Goal: Task Accomplishment & Management: Manage account settings

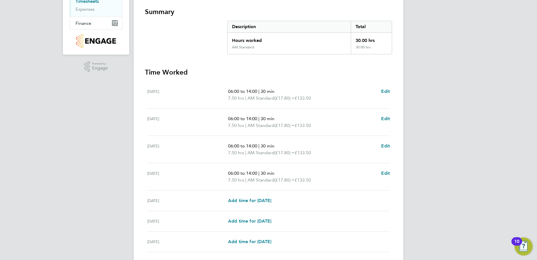
scroll to position [112, 0]
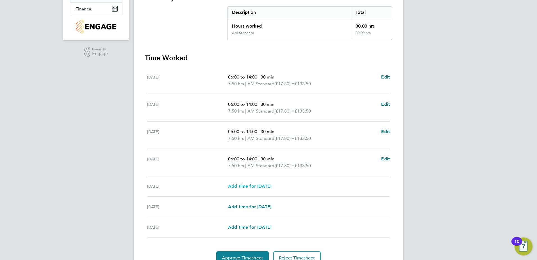
click at [255, 185] on span "Add time for [DATE]" at bounding box center [249, 185] width 43 height 5
select select "15"
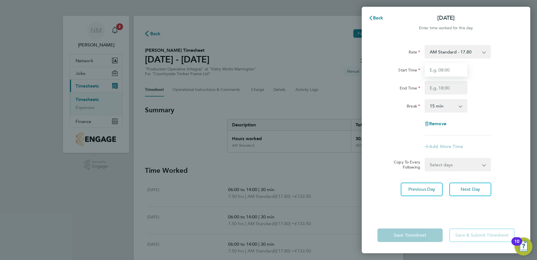
click at [452, 69] on input "Start Time" at bounding box center [446, 69] width 43 height 13
type input "06:00"
click at [455, 85] on input "End Time" at bounding box center [446, 87] width 43 height 13
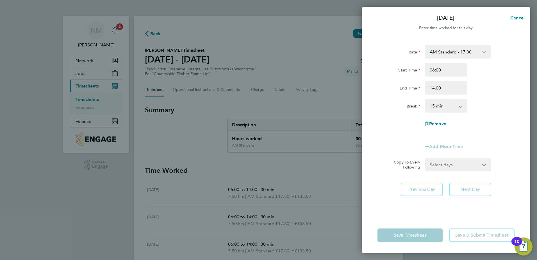
type input "14:00"
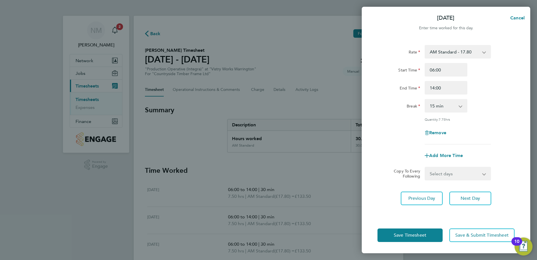
click at [462, 106] on app-icon-cross-button at bounding box center [463, 105] width 7 height 12
click at [463, 104] on app-icon-cross-button at bounding box center [463, 105] width 7 height 12
click at [461, 106] on app-icon-cross-button at bounding box center [463, 105] width 7 height 12
click at [444, 106] on select "0 min 15 min 30 min 45 min 60 min 75 min 90 min" at bounding box center [443, 105] width 35 height 12
select select "30"
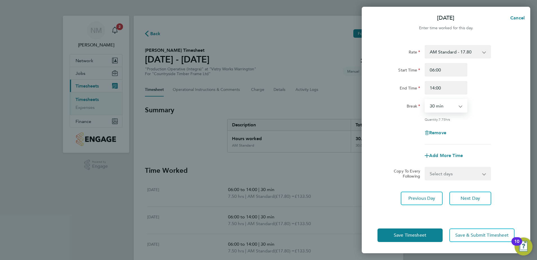
click at [426, 99] on select "0 min 15 min 30 min 45 min 60 min 75 min 90 min" at bounding box center [443, 105] width 35 height 12
click at [400, 236] on span "Save Timesheet" at bounding box center [410, 235] width 33 height 6
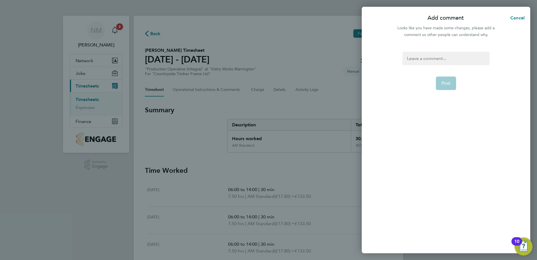
click at [449, 58] on div at bounding box center [446, 58] width 87 height 13
click at [445, 82] on span "Post" at bounding box center [446, 83] width 9 height 6
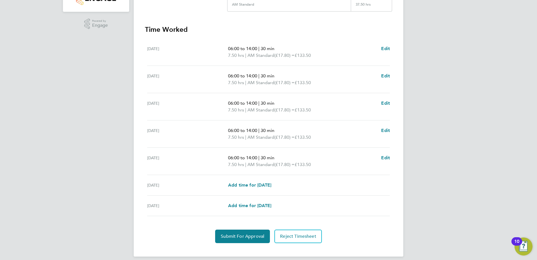
scroll to position [146, 0]
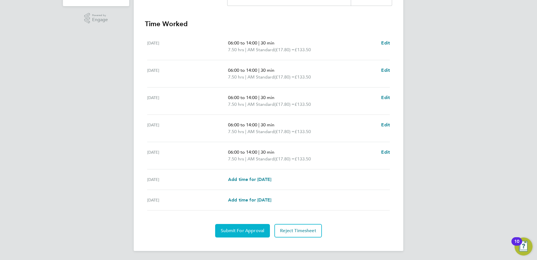
click at [253, 232] on span "Submit For Approval" at bounding box center [243, 231] width 44 height 6
click at [243, 228] on span "Approve Timesheet" at bounding box center [242, 231] width 41 height 6
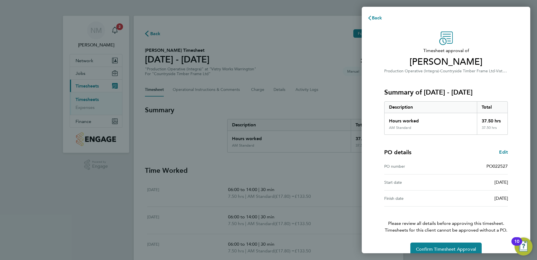
scroll to position [10, 0]
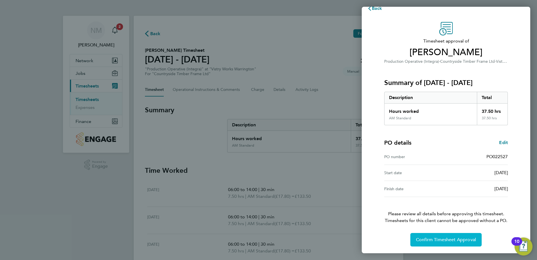
click at [454, 238] on span "Confirm Timesheet Approval" at bounding box center [446, 240] width 60 height 6
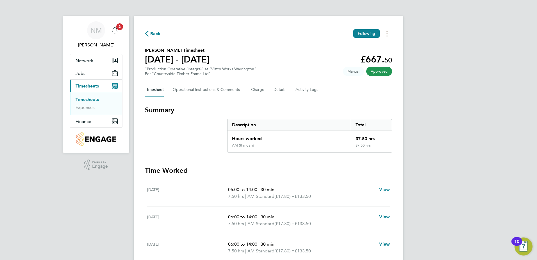
click at [152, 34] on span "Back" at bounding box center [155, 33] width 10 height 7
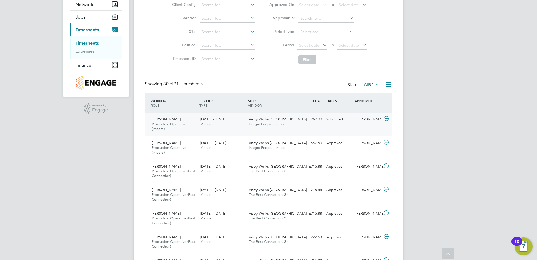
click at [181, 123] on span "Production Operative (Integra)" at bounding box center [169, 126] width 35 height 10
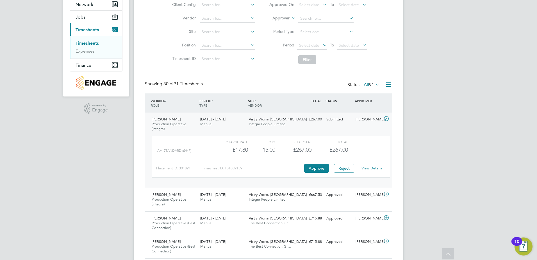
click at [377, 168] on link "View Details" at bounding box center [372, 168] width 21 height 5
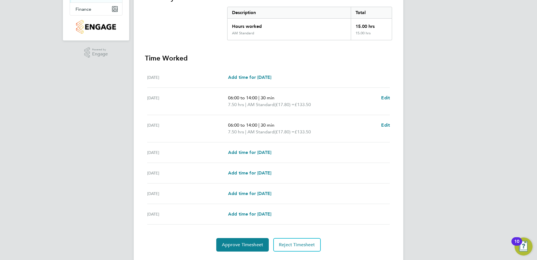
scroll to position [112, 0]
drag, startPoint x: 252, startPoint y: 245, endPoint x: 257, endPoint y: 240, distance: 7.4
click at [252, 245] on span "Approve Timesheet" at bounding box center [242, 244] width 41 height 6
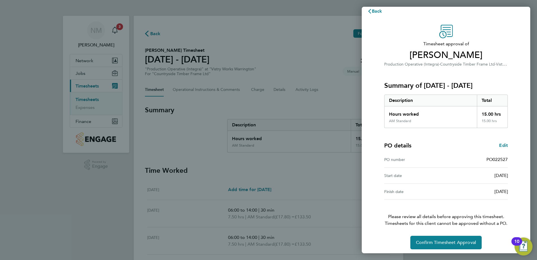
scroll to position [10, 0]
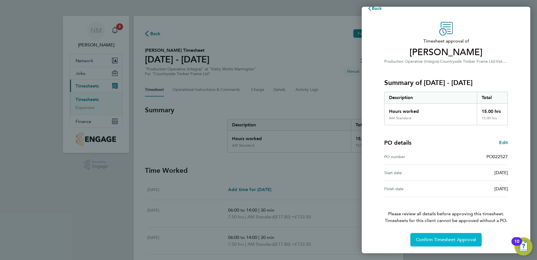
click at [447, 237] on span "Confirm Timesheet Approval" at bounding box center [446, 240] width 60 height 6
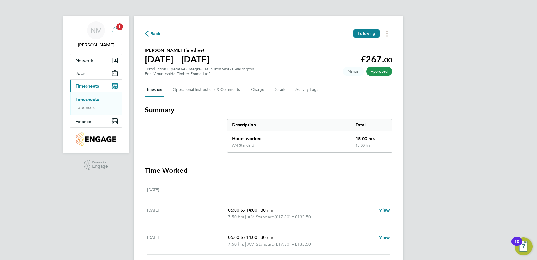
click at [117, 29] on span "3" at bounding box center [119, 26] width 7 height 7
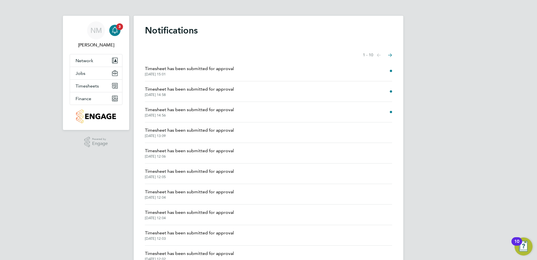
click at [195, 68] on span "Timesheet has been submitted for approval" at bounding box center [189, 68] width 89 height 7
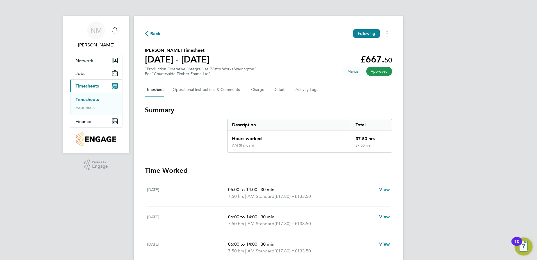
click at [151, 33] on span "Back" at bounding box center [155, 33] width 10 height 7
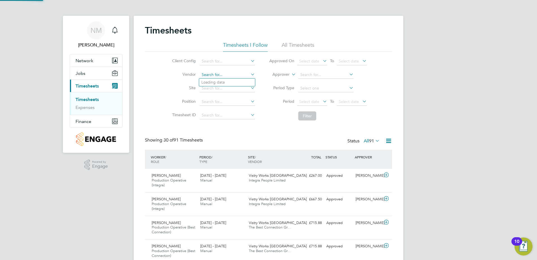
click at [215, 74] on input at bounding box center [227, 75] width 55 height 8
click at [304, 45] on li "All Timesheets" at bounding box center [298, 47] width 33 height 10
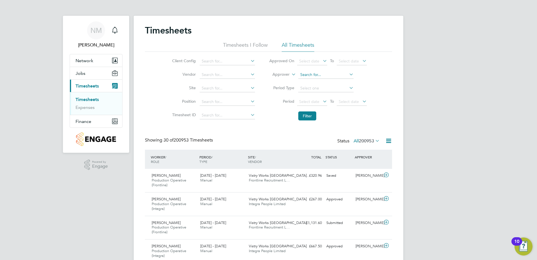
click at [309, 76] on input at bounding box center [325, 75] width 55 height 8
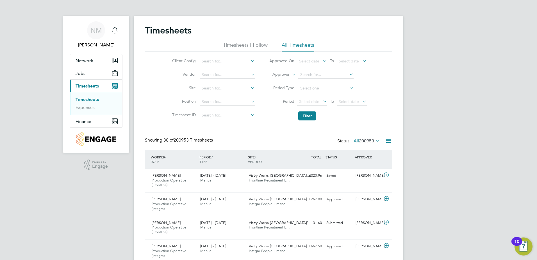
click at [93, 104] on li "Timesheets" at bounding box center [97, 101] width 42 height 8
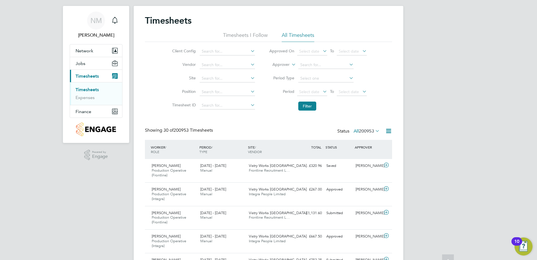
scroll to position [0, 0]
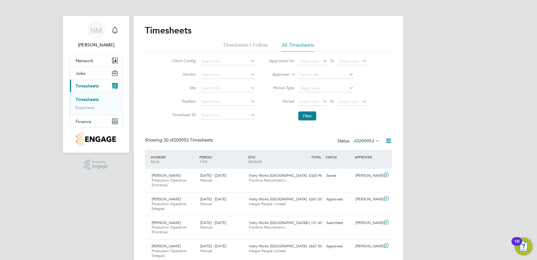
click at [249, 46] on li "Timesheets I Follow" at bounding box center [245, 47] width 45 height 10
click at [322, 100] on icon at bounding box center [322, 101] width 0 height 8
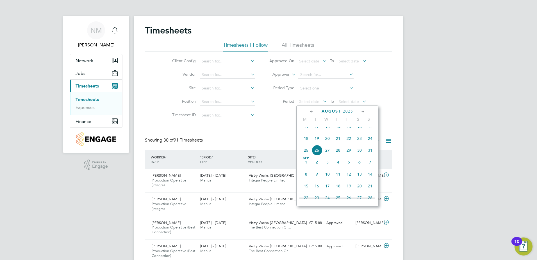
click at [307, 132] on span "11" at bounding box center [306, 126] width 11 height 11
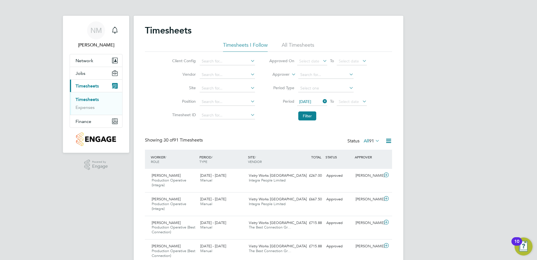
click at [361, 100] on icon at bounding box center [361, 101] width 0 height 8
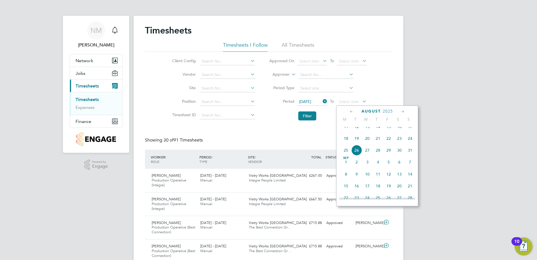
click at [408, 132] on span "17" at bounding box center [410, 126] width 11 height 11
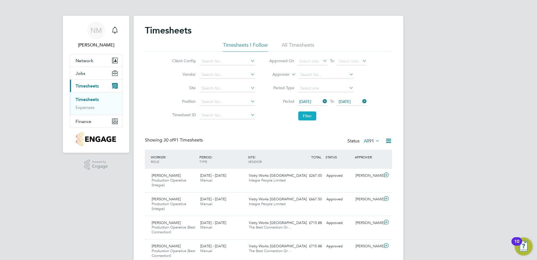
click at [300, 115] on button "Filter" at bounding box center [307, 115] width 18 height 9
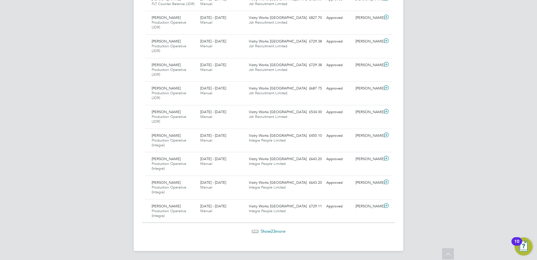
click at [277, 232] on span "Show 23 more" at bounding box center [273, 230] width 25 height 5
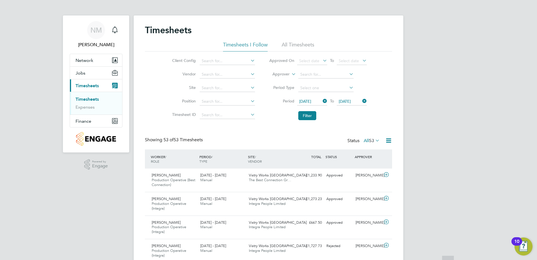
scroll to position [0, 0]
click at [361, 101] on icon at bounding box center [361, 101] width 0 height 8
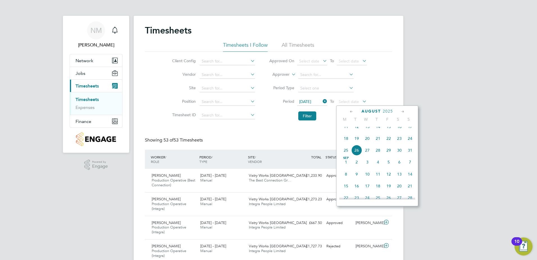
click at [410, 142] on span "24" at bounding box center [410, 138] width 11 height 11
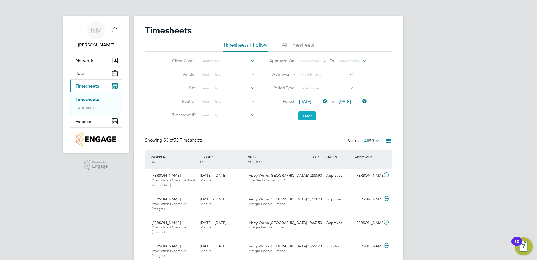
click at [307, 117] on button "Filter" at bounding box center [307, 115] width 18 height 9
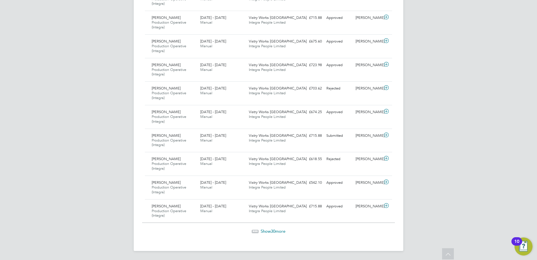
click at [275, 230] on span "30" at bounding box center [273, 230] width 4 height 5
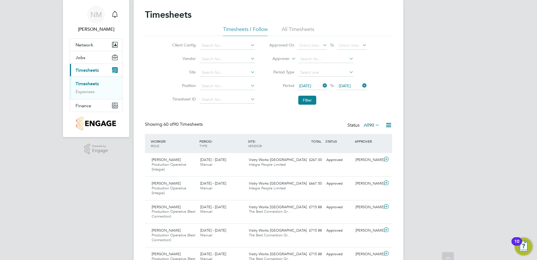
scroll to position [0, 0]
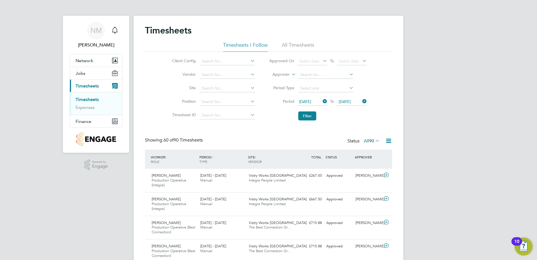
click at [90, 84] on span "Timesheets" at bounding box center [87, 85] width 23 height 5
click at [306, 47] on li "All Timesheets" at bounding box center [298, 47] width 33 height 10
click at [388, 142] on icon at bounding box center [388, 140] width 7 height 7
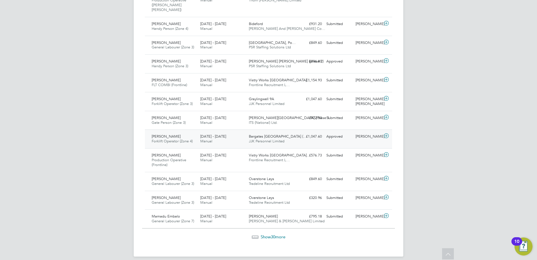
scroll to position [566, 0]
click at [268, 233] on span "Show 30 more" at bounding box center [273, 235] width 25 height 5
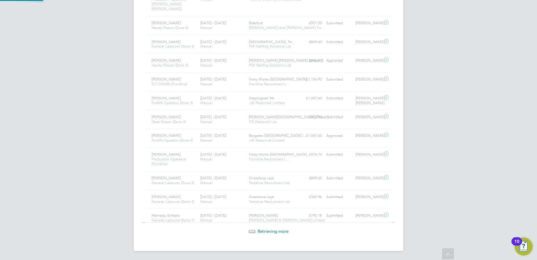
click at [269, 230] on span "Retrieving more" at bounding box center [273, 230] width 31 height 5
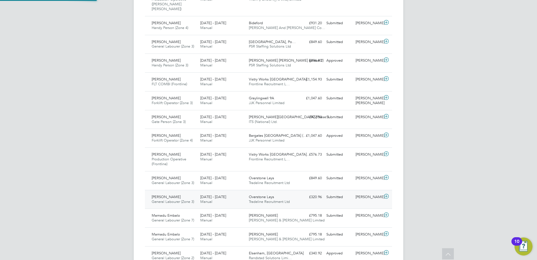
scroll to position [14, 49]
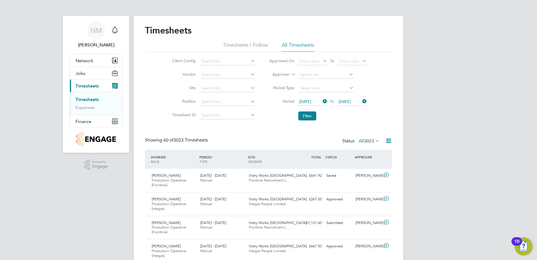
drag, startPoint x: 323, startPoint y: 103, endPoint x: 329, endPoint y: 101, distance: 6.0
click at [322, 103] on icon at bounding box center [322, 101] width 0 height 8
click at [361, 102] on icon at bounding box center [361, 101] width 0 height 8
click at [114, 30] on icon "Main navigation" at bounding box center [115, 30] width 7 height 7
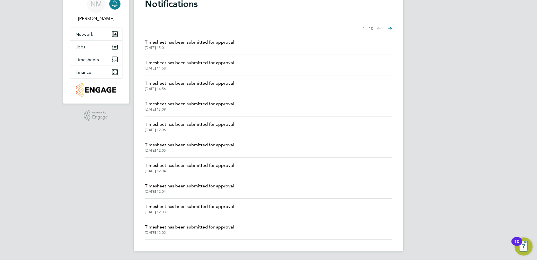
click at [210, 228] on span "Timesheet has been submitted for approval" at bounding box center [189, 226] width 89 height 7
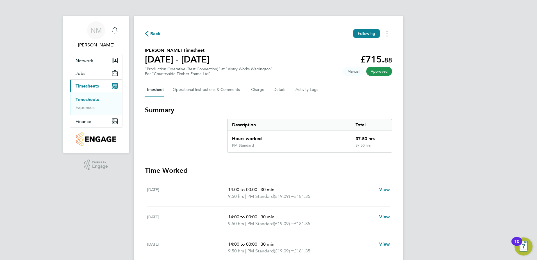
click at [156, 31] on span "Back" at bounding box center [155, 33] width 10 height 7
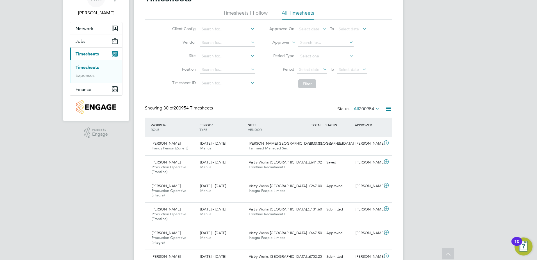
click at [369, 108] on span "200954" at bounding box center [366, 109] width 15 height 6
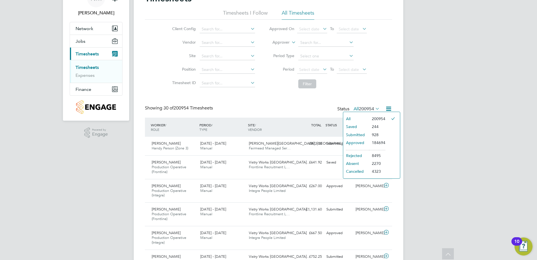
click at [354, 128] on li "Saved" at bounding box center [356, 127] width 26 height 8
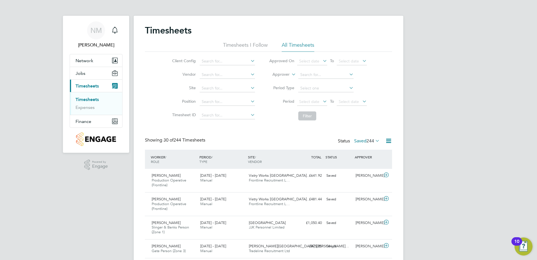
click at [244, 48] on li "Timesheets I Follow" at bounding box center [245, 47] width 45 height 10
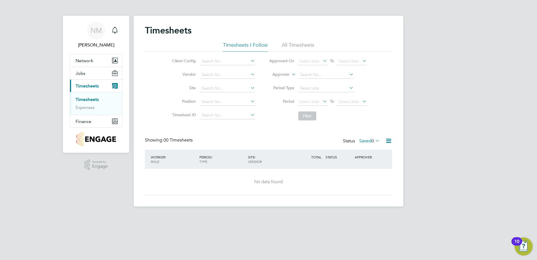
click at [362, 142] on label "Saved 0" at bounding box center [369, 141] width 21 height 6
click at [370, 150] on li "All" at bounding box center [368, 151] width 26 height 8
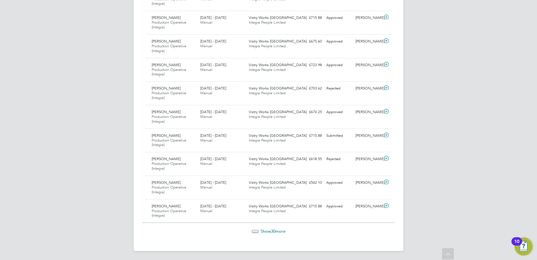
click at [282, 233] on span "Show 30 more" at bounding box center [273, 230] width 25 height 5
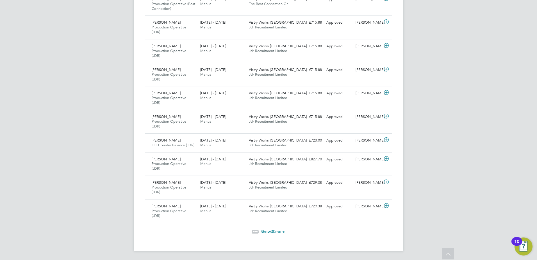
click at [272, 230] on span "30" at bounding box center [273, 230] width 4 height 5
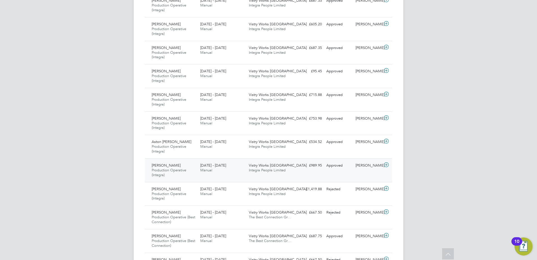
click at [311, 165] on div "£989.95 Approved" at bounding box center [309, 165] width 29 height 9
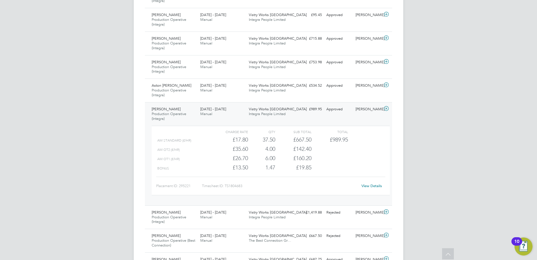
click at [376, 186] on link "View Details" at bounding box center [372, 185] width 21 height 5
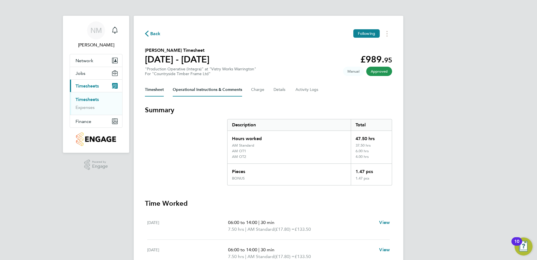
click at [199, 92] on Comments-tab "Operational Instructions & Comments" at bounding box center [207, 89] width 69 height 13
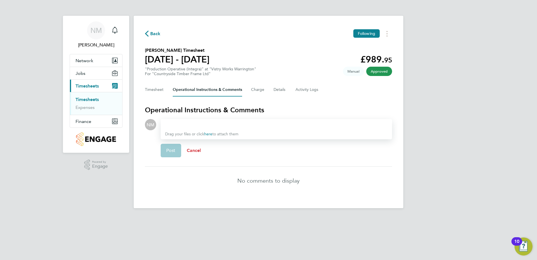
click at [194, 149] on span "Cancel" at bounding box center [194, 150] width 14 height 5
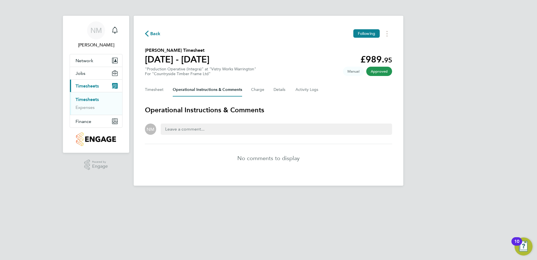
click at [155, 33] on span "Back" at bounding box center [155, 33] width 10 height 7
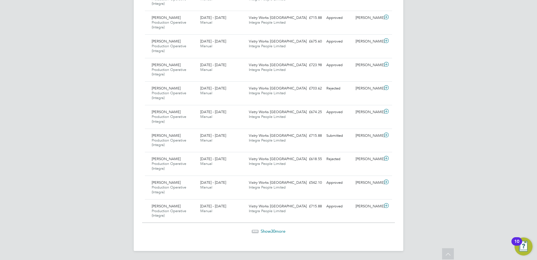
click at [269, 230] on span "Show 30 more" at bounding box center [273, 230] width 25 height 5
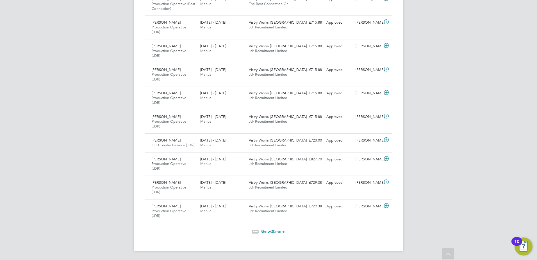
click at [266, 228] on div "Show 30 more" at bounding box center [268, 227] width 253 height 14
click at [266, 231] on span "Show 30 more" at bounding box center [273, 230] width 25 height 5
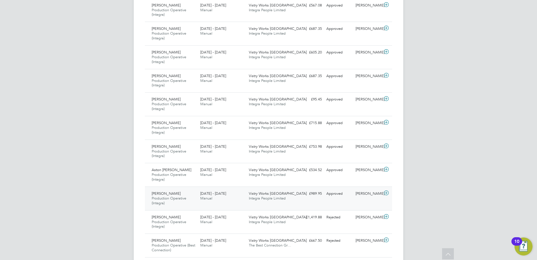
click at [162, 194] on span "Trevor Tavlin" at bounding box center [166, 193] width 29 height 5
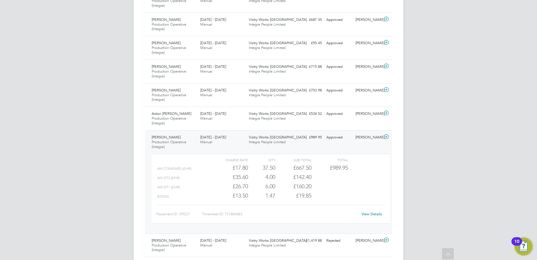
click at [371, 213] on link "View Details" at bounding box center [372, 213] width 21 height 5
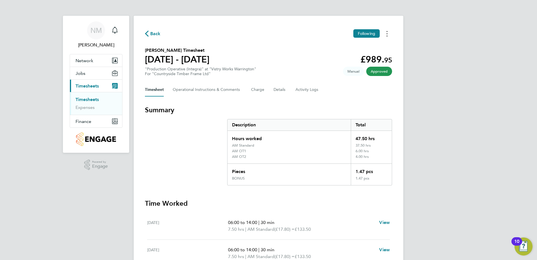
click at [387, 33] on circle "Timesheets Menu" at bounding box center [387, 33] width 1 height 1
click at [240, 51] on section "Trevor Tavlin's Timesheet 18 - 24 Aug 2025 £989. 95 "Production Operative (Inte…" at bounding box center [268, 61] width 247 height 29
click at [154, 33] on span "Back" at bounding box center [155, 33] width 10 height 7
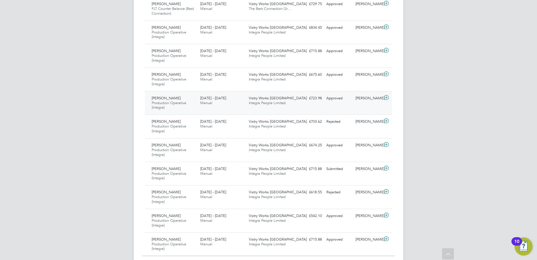
scroll to position [646, 0]
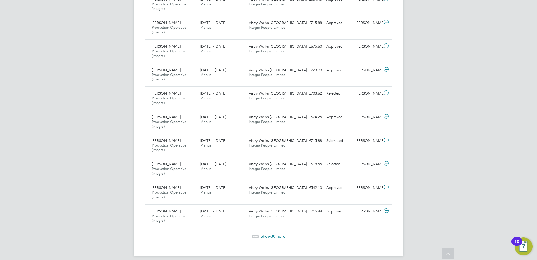
click at [275, 235] on span "30" at bounding box center [273, 235] width 4 height 5
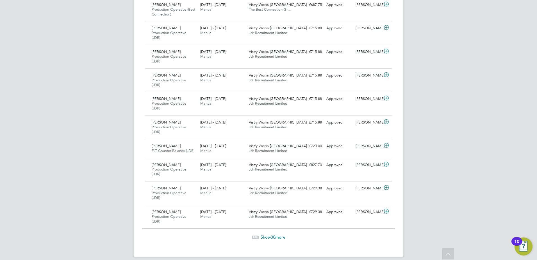
scroll to position [1352, 0]
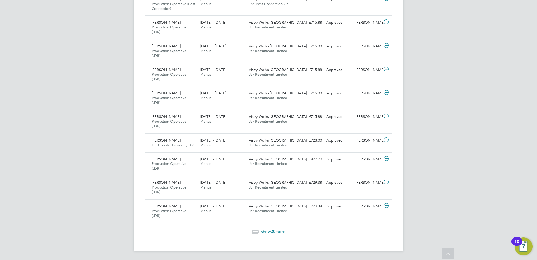
drag, startPoint x: 267, startPoint y: 230, endPoint x: 266, endPoint y: 227, distance: 3.4
click at [267, 230] on span "Show 30 more" at bounding box center [273, 230] width 25 height 5
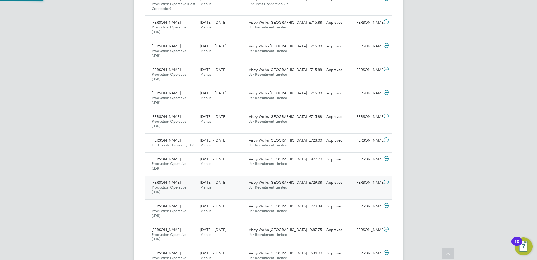
scroll to position [19, 49]
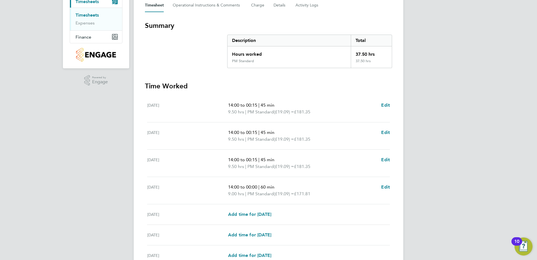
scroll to position [140, 0]
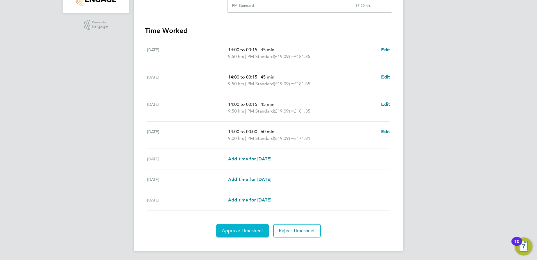
drag, startPoint x: 226, startPoint y: 229, endPoint x: 232, endPoint y: 223, distance: 8.5
click at [227, 228] on span "Approve Timesheet" at bounding box center [242, 231] width 41 height 6
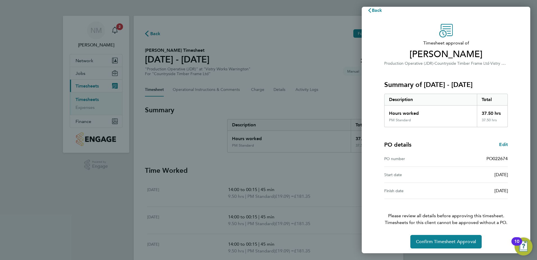
scroll to position [10, 0]
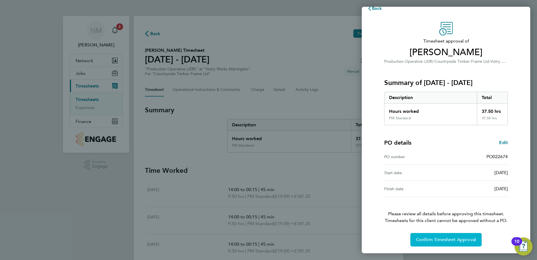
click at [434, 235] on button "Confirm Timesheet Approval" at bounding box center [446, 239] width 71 height 13
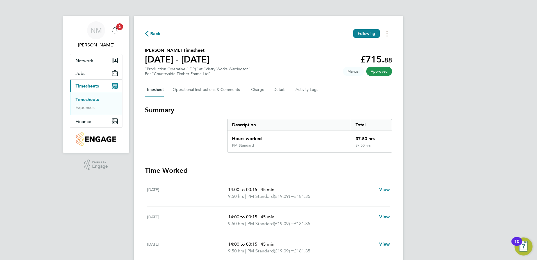
click at [151, 33] on span "Back" at bounding box center [155, 33] width 10 height 7
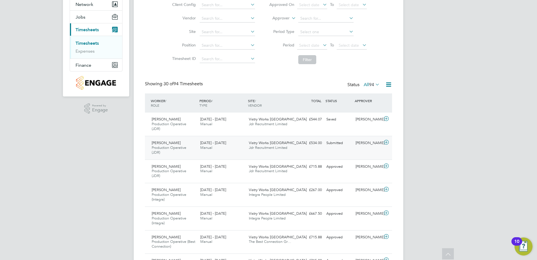
click at [220, 146] on div "[DATE] - [DATE] Manual" at bounding box center [222, 145] width 49 height 14
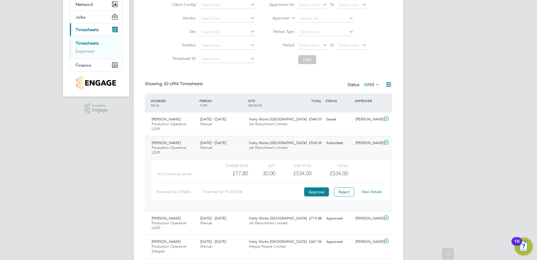
click at [377, 192] on link "View Details" at bounding box center [372, 191] width 21 height 5
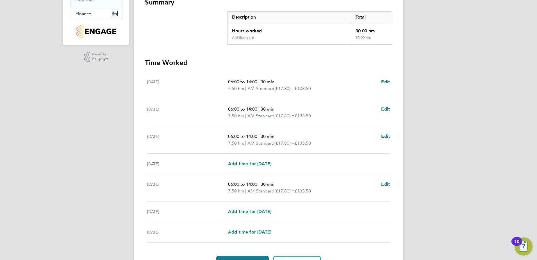
scroll to position [27, 0]
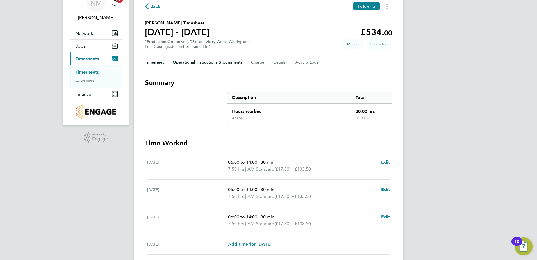
click at [207, 62] on Comments-tab "Operational Instructions & Comments" at bounding box center [207, 62] width 69 height 13
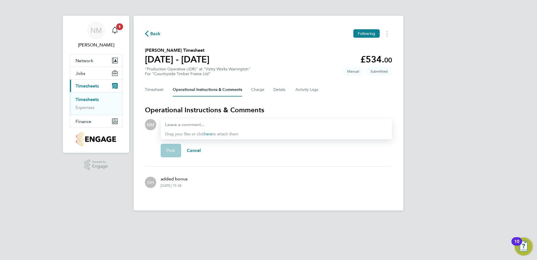
click at [149, 31] on span "Back" at bounding box center [153, 33] width 16 height 5
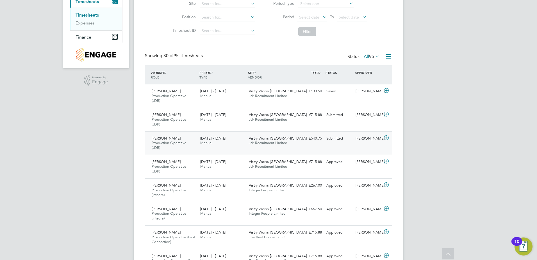
click at [296, 137] on div "£540.75 Submitted" at bounding box center [309, 138] width 29 height 9
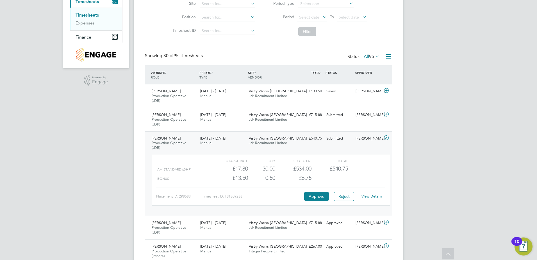
click at [371, 195] on link "View Details" at bounding box center [372, 196] width 21 height 5
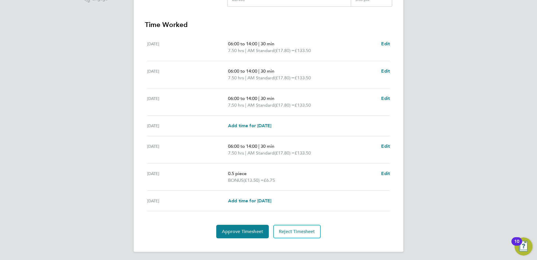
scroll to position [168, 0]
click at [252, 228] on span "Approve Timesheet" at bounding box center [242, 231] width 41 height 6
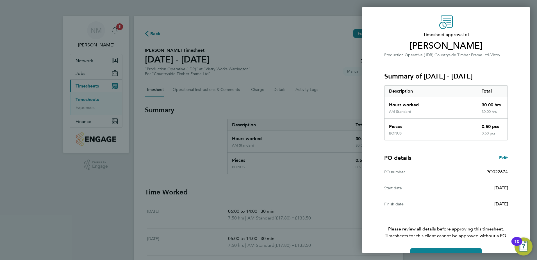
scroll to position [31, 0]
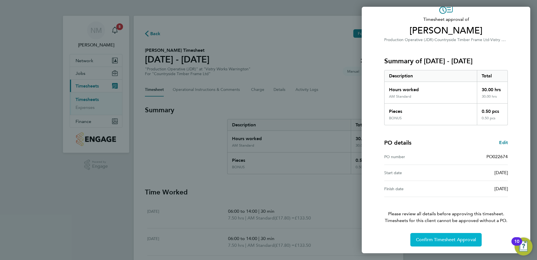
click at [449, 241] on span "Confirm Timesheet Approval" at bounding box center [446, 240] width 60 height 6
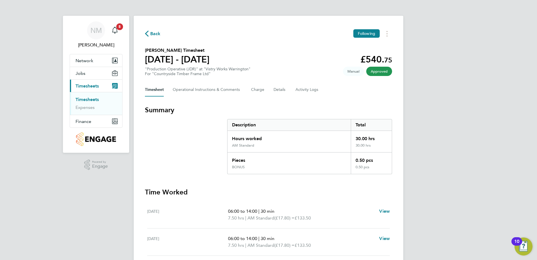
click at [157, 34] on span "Back" at bounding box center [155, 33] width 10 height 7
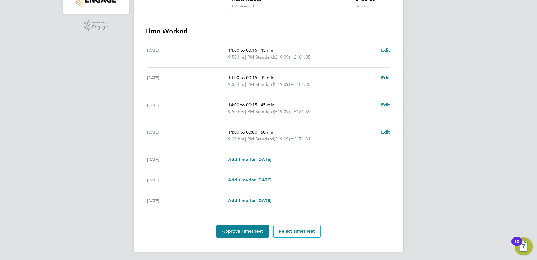
scroll to position [140, 0]
click at [236, 232] on span "Approve Timesheet" at bounding box center [242, 231] width 41 height 6
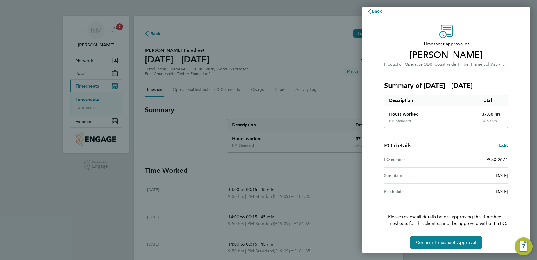
scroll to position [10, 0]
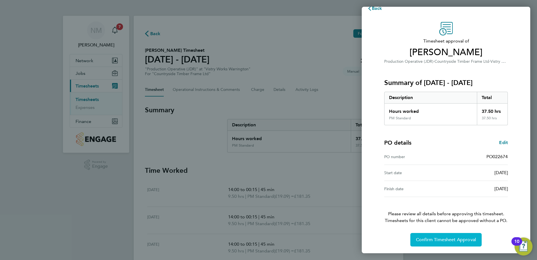
click at [438, 238] on span "Confirm Timesheet Approval" at bounding box center [446, 240] width 60 height 6
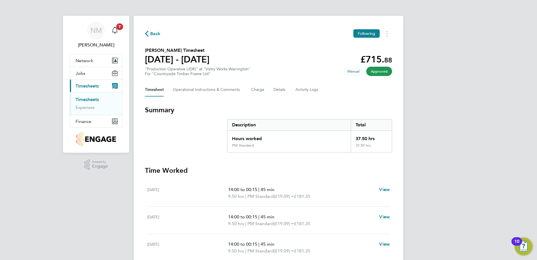
click at [147, 29] on div "Back Following Wesley Soens's Timesheet 18 - 24 Aug 2025 £715. 88 "Production O…" at bounding box center [269, 203] width 270 height 375
click at [155, 34] on span "Back" at bounding box center [155, 33] width 10 height 7
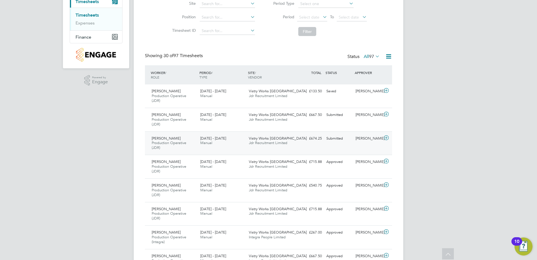
click at [385, 137] on icon at bounding box center [386, 137] width 7 height 4
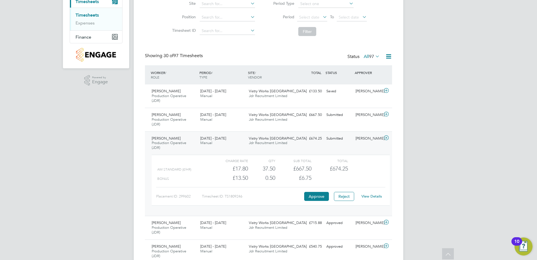
click at [375, 196] on link "View Details" at bounding box center [372, 196] width 21 height 5
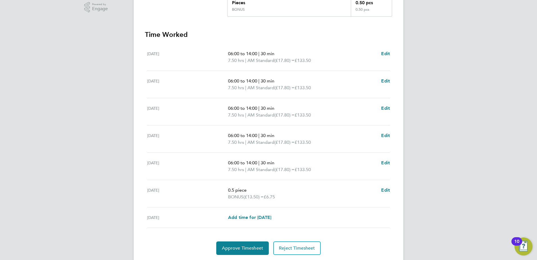
scroll to position [175, 0]
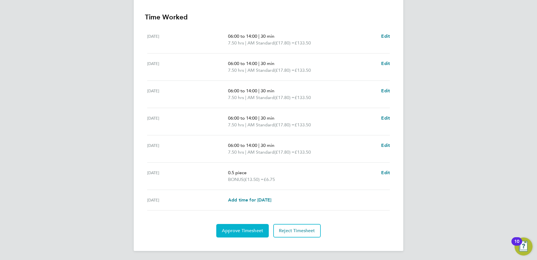
drag, startPoint x: 228, startPoint y: 234, endPoint x: 232, endPoint y: 234, distance: 3.7
click at [228, 234] on button "Approve Timesheet" at bounding box center [242, 230] width 53 height 13
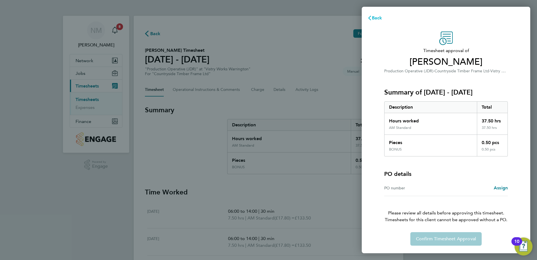
click at [380, 17] on span "Back" at bounding box center [377, 17] width 10 height 5
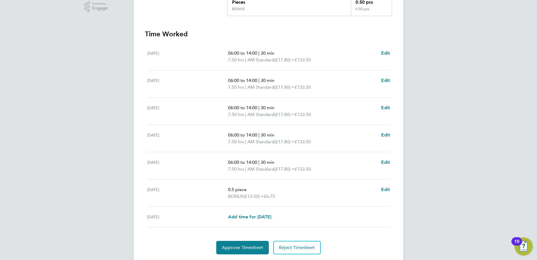
scroll to position [175, 0]
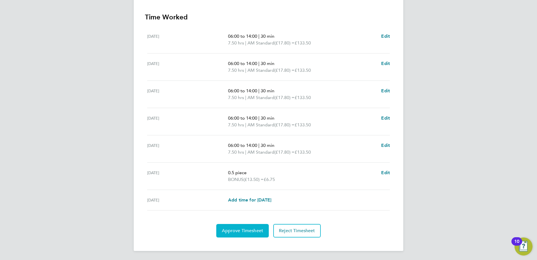
click at [243, 230] on span "Approve Timesheet" at bounding box center [242, 231] width 41 height 6
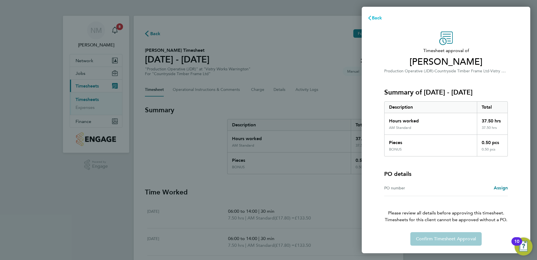
click at [376, 18] on span "Back" at bounding box center [377, 17] width 10 height 5
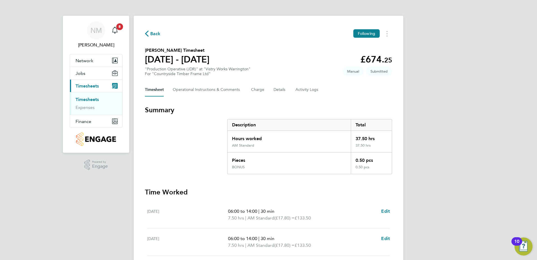
click at [149, 33] on span "Back" at bounding box center [153, 33] width 16 height 5
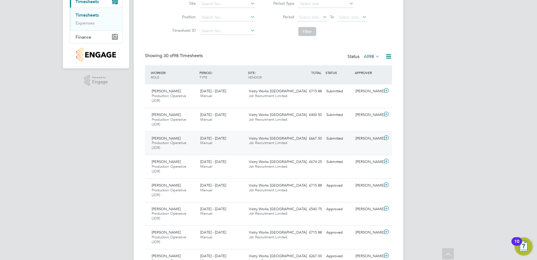
click at [215, 146] on div "18 - 24 Aug 2025 Manual" at bounding box center [222, 141] width 49 height 14
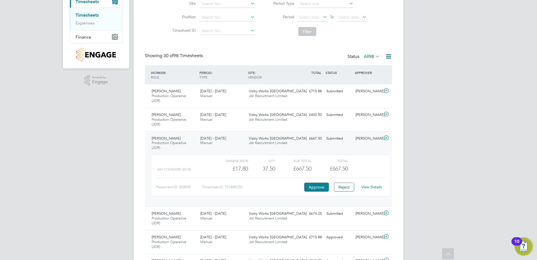
click at [370, 187] on link "View Details" at bounding box center [372, 186] width 21 height 5
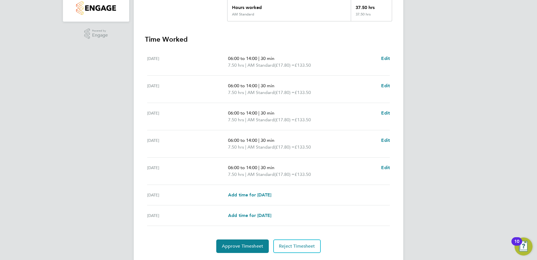
scroll to position [141, 0]
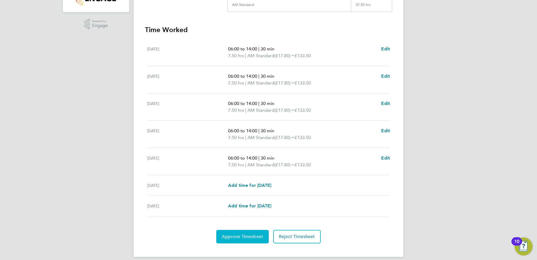
click at [243, 238] on span "Approve Timesheet" at bounding box center [242, 237] width 41 height 6
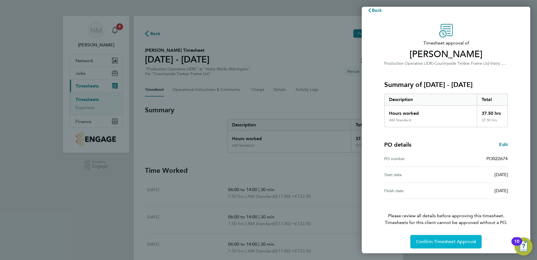
scroll to position [10, 0]
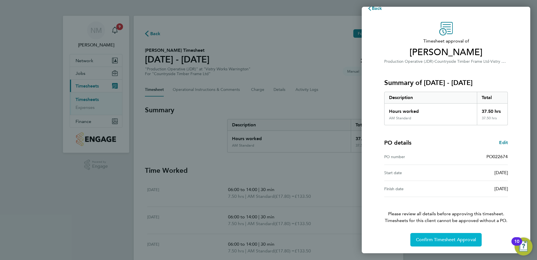
click at [438, 241] on span "Confirm Timesheet Approval" at bounding box center [446, 240] width 60 height 6
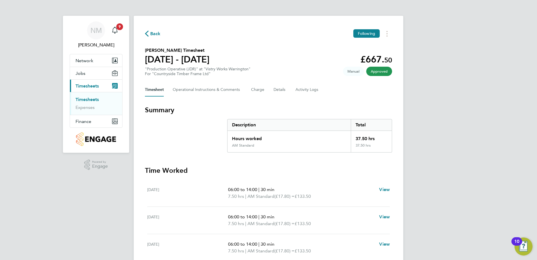
click at [154, 32] on span "Back" at bounding box center [155, 33] width 10 height 7
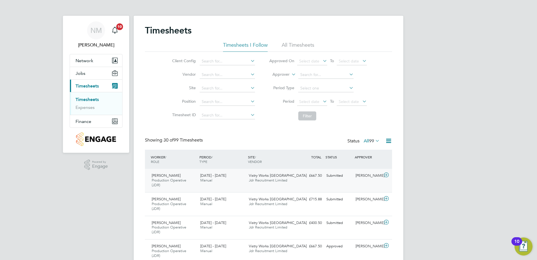
click at [242, 182] on div "19 - 25 Aug 2025 Manual" at bounding box center [222, 178] width 49 height 14
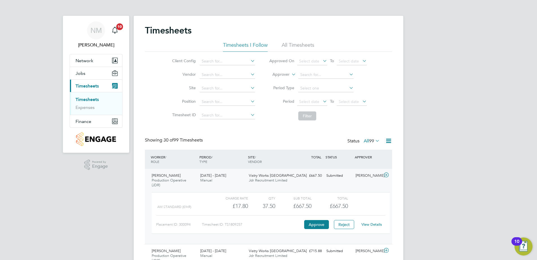
click at [377, 224] on link "View Details" at bounding box center [372, 224] width 21 height 5
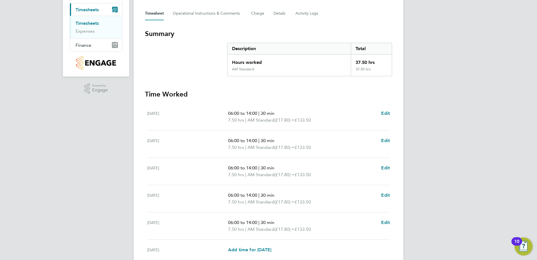
scroll to position [146, 0]
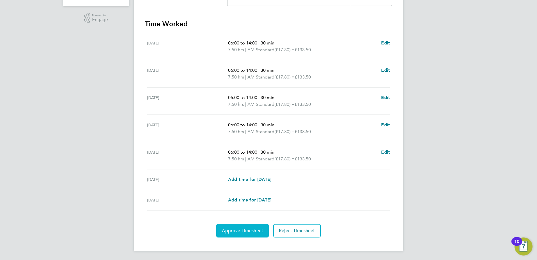
click at [254, 229] on span "Approve Timesheet" at bounding box center [242, 231] width 41 height 6
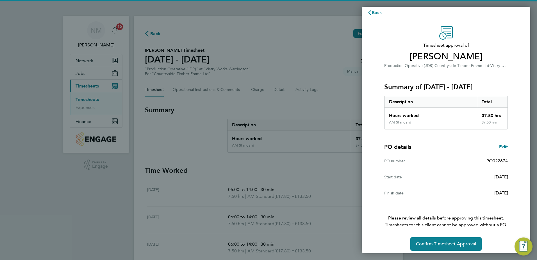
scroll to position [10, 0]
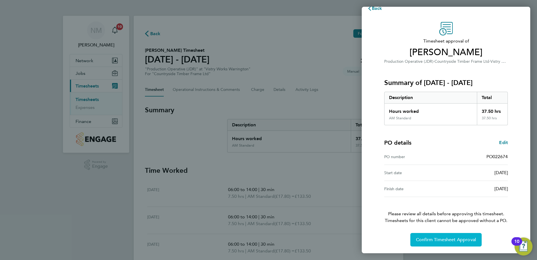
click at [443, 237] on span "Confirm Timesheet Approval" at bounding box center [446, 240] width 60 height 6
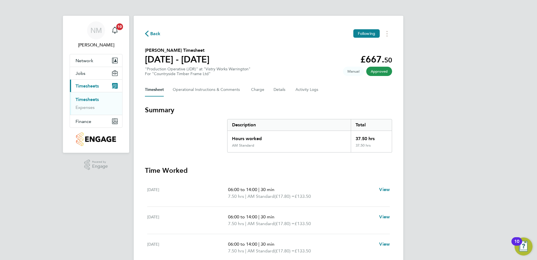
click at [159, 31] on span "Back" at bounding box center [155, 33] width 10 height 7
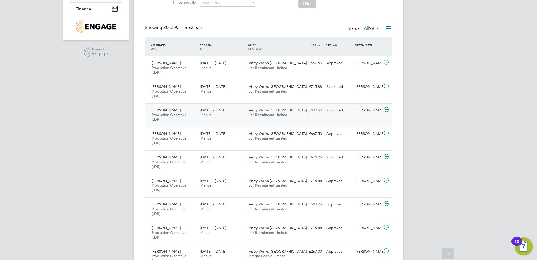
click at [179, 117] on span "Production Operative (JDR)" at bounding box center [169, 117] width 35 height 10
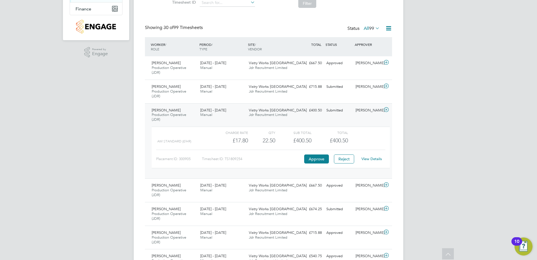
click at [375, 160] on link "View Details" at bounding box center [372, 158] width 21 height 5
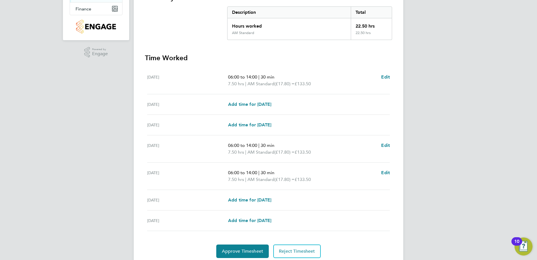
scroll to position [133, 0]
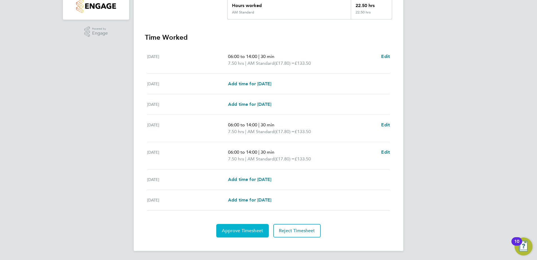
drag, startPoint x: 227, startPoint y: 227, endPoint x: 273, endPoint y: 208, distance: 49.6
click at [227, 228] on span "Approve Timesheet" at bounding box center [242, 231] width 41 height 6
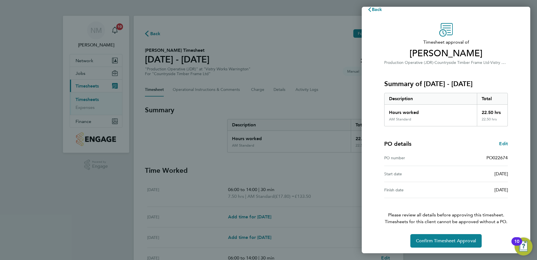
scroll to position [10, 0]
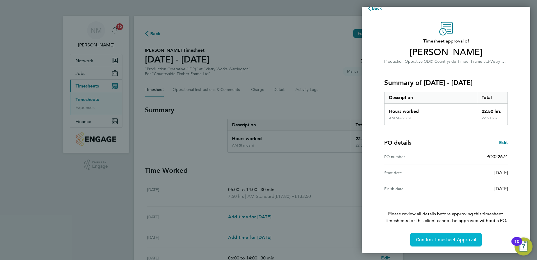
click at [443, 241] on span "Confirm Timesheet Approval" at bounding box center [446, 240] width 60 height 6
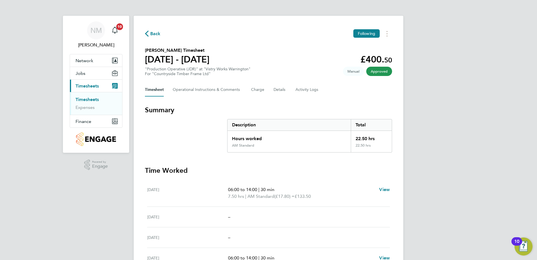
click at [156, 33] on span "Back" at bounding box center [155, 33] width 10 height 7
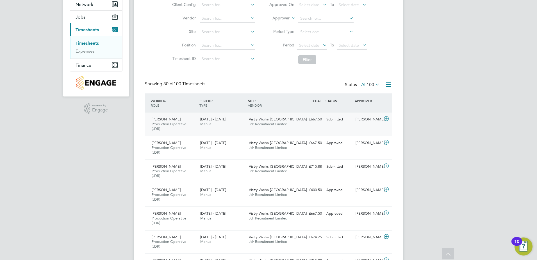
click at [161, 127] on div "Keith Highcock Production Operative (JDR) 19 - 25 Aug 2025" at bounding box center [174, 124] width 49 height 19
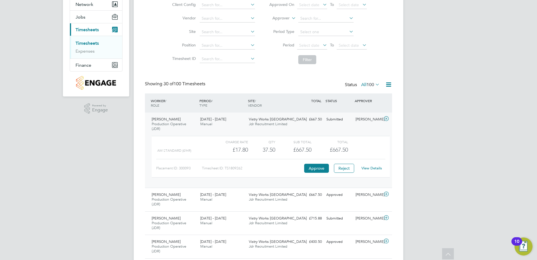
click at [373, 168] on link "View Details" at bounding box center [372, 168] width 21 height 5
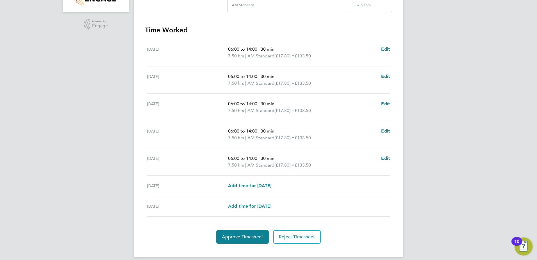
scroll to position [141, 0]
click at [237, 239] on span "Approve Timesheet" at bounding box center [242, 237] width 41 height 6
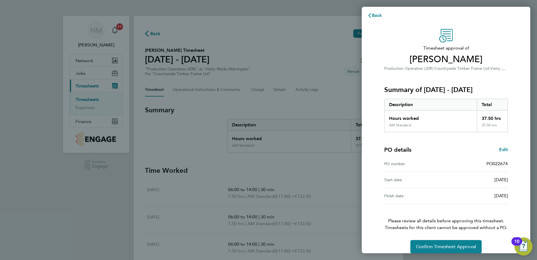
scroll to position [10, 0]
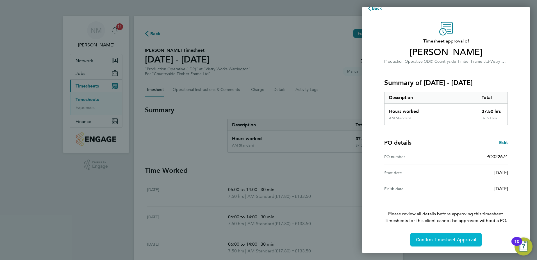
drag, startPoint x: 447, startPoint y: 243, endPoint x: 445, endPoint y: 234, distance: 9.7
click at [446, 243] on button "Confirm Timesheet Approval" at bounding box center [446, 239] width 71 height 13
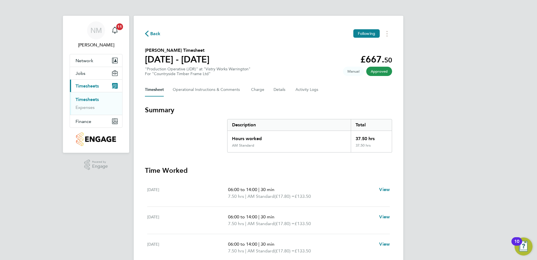
click at [152, 33] on span "Back" at bounding box center [155, 33] width 10 height 7
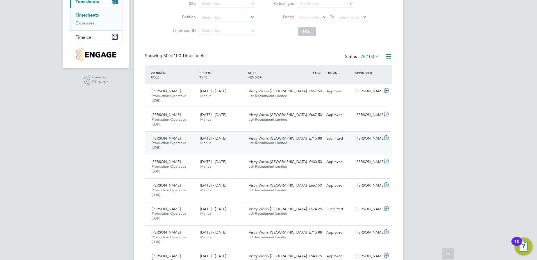
click at [162, 141] on span "Production Operative (JDR)" at bounding box center [169, 145] width 35 height 10
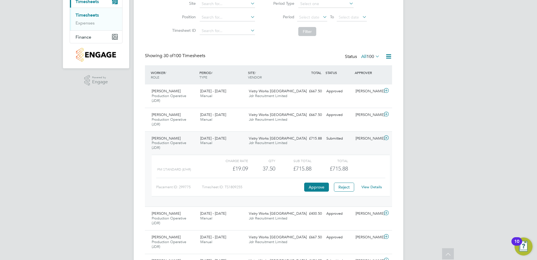
click at [375, 186] on link "View Details" at bounding box center [372, 186] width 21 height 5
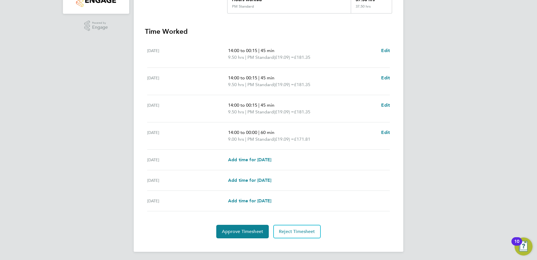
scroll to position [140, 0]
click at [245, 230] on span "Approve Timesheet" at bounding box center [242, 231] width 41 height 6
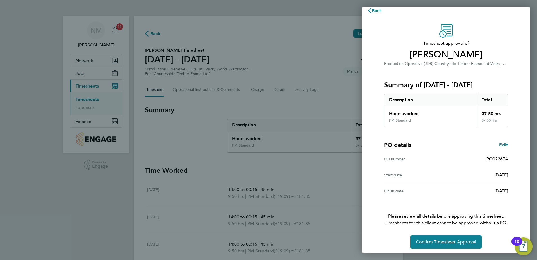
scroll to position [10, 0]
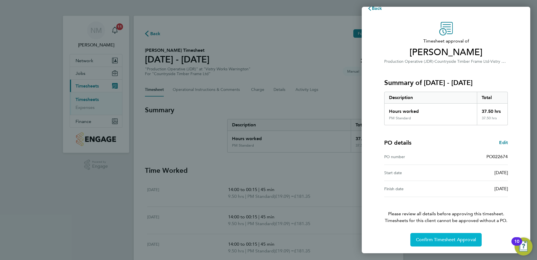
click at [434, 241] on span "Confirm Timesheet Approval" at bounding box center [446, 240] width 60 height 6
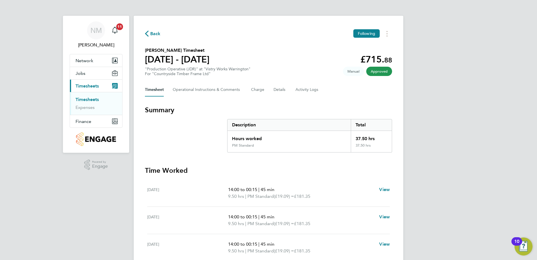
click at [152, 33] on span "Back" at bounding box center [155, 33] width 10 height 7
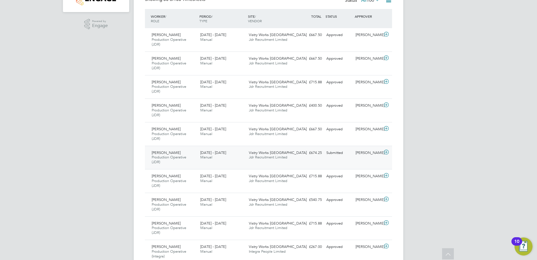
click at [163, 157] on span "Production Operative (JDR)" at bounding box center [169, 160] width 35 height 10
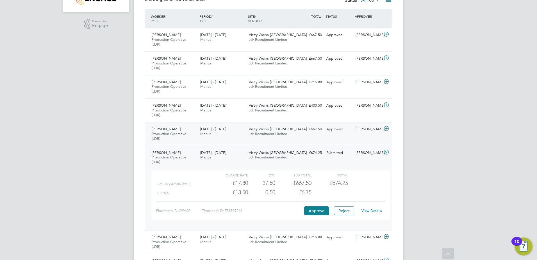
click at [177, 134] on span "Production Operative (JDR)" at bounding box center [169, 136] width 35 height 10
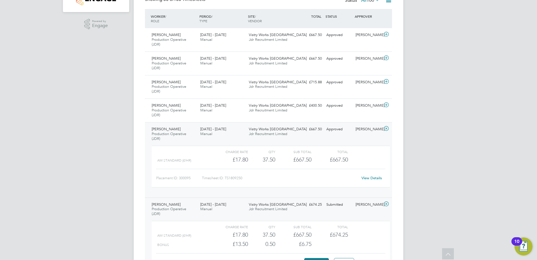
click at [373, 178] on link "View Details" at bounding box center [372, 177] width 21 height 5
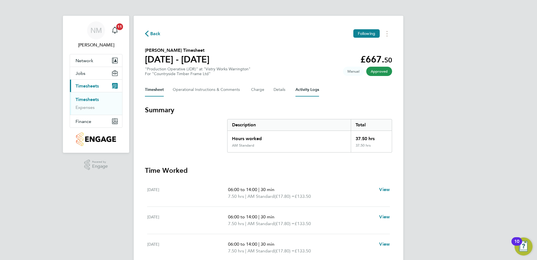
click at [302, 91] on Logs-tab "Activity Logs" at bounding box center [308, 89] width 24 height 13
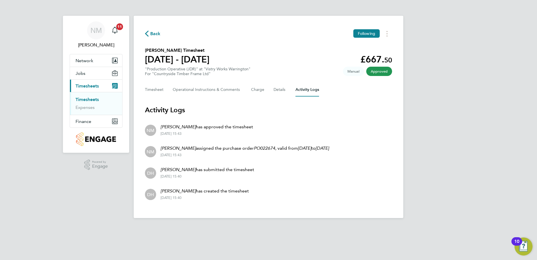
drag, startPoint x: 270, startPoint y: 148, endPoint x: 248, endPoint y: 146, distance: 22.0
click at [248, 146] on p "[PERSON_NAME] assigned the purchase order PO022674 , valid from [DATE] to [DATE]" at bounding box center [245, 148] width 168 height 7
drag, startPoint x: 248, startPoint y: 146, endPoint x: 261, endPoint y: 147, distance: 13.2
copy p "PO022674"
click at [151, 32] on span "Back" at bounding box center [155, 33] width 10 height 7
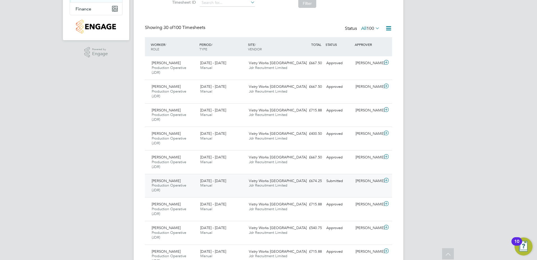
click at [183, 182] on div "Kacper Czarniecki Production Operative (JDR) 18 - 24 Aug 2025" at bounding box center [174, 185] width 49 height 19
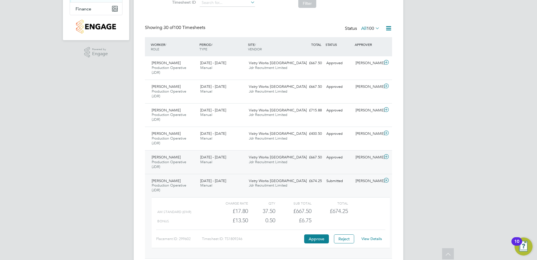
click at [178, 162] on span "Production Operative (JDR)" at bounding box center [169, 164] width 35 height 10
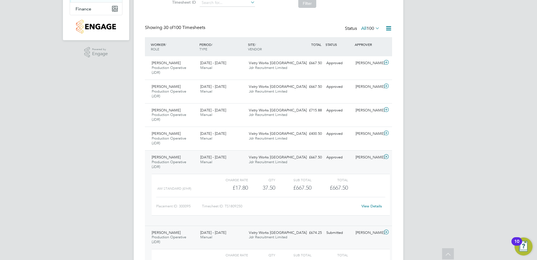
click at [373, 204] on link "View Details" at bounding box center [372, 205] width 21 height 5
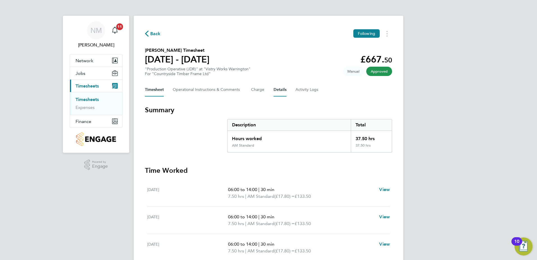
click at [279, 89] on button "Details" at bounding box center [280, 89] width 13 height 13
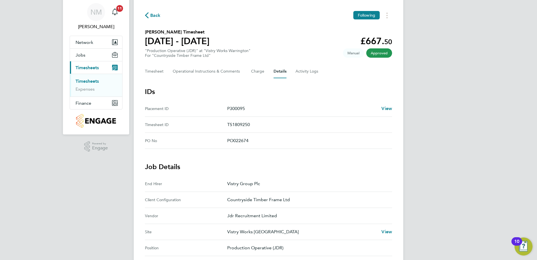
scroll to position [28, 0]
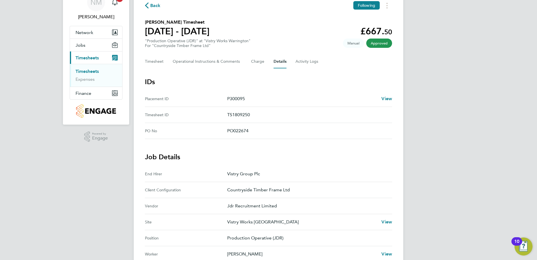
click at [153, 6] on span "Back" at bounding box center [155, 5] width 10 height 7
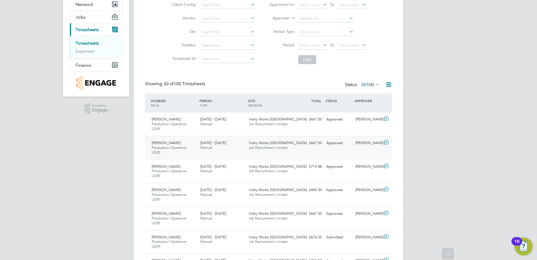
click at [275, 148] on span "Jdr Recruitment Limited" at bounding box center [268, 147] width 39 height 5
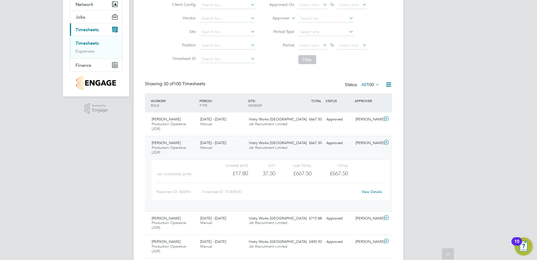
click at [372, 189] on link "View Details" at bounding box center [372, 191] width 21 height 5
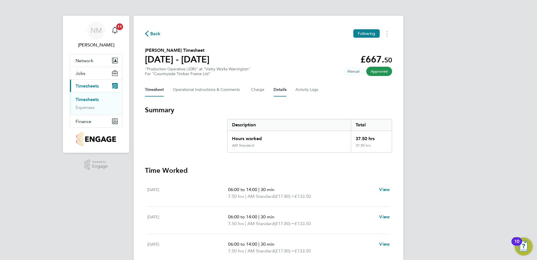
click at [277, 90] on button "Details" at bounding box center [280, 89] width 13 height 13
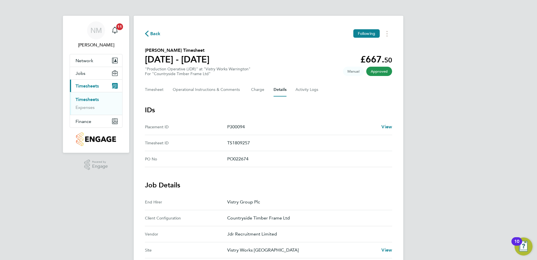
click at [153, 31] on span "Back" at bounding box center [155, 33] width 10 height 7
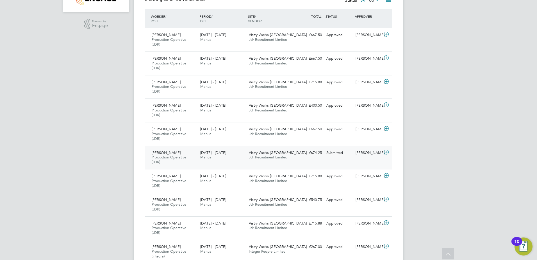
click at [363, 154] on div "[PERSON_NAME]" at bounding box center [368, 152] width 29 height 9
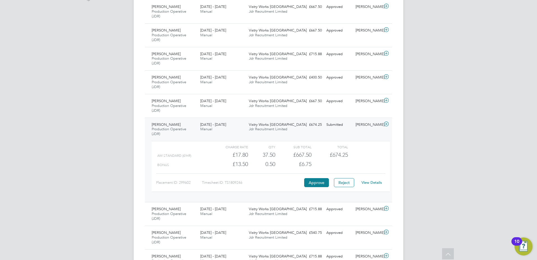
click at [377, 180] on link "View Details" at bounding box center [372, 182] width 21 height 5
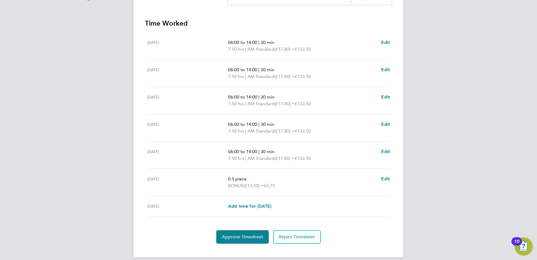
scroll to position [175, 0]
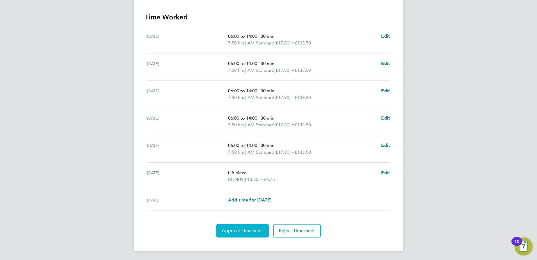
click at [232, 228] on span "Approve Timesheet" at bounding box center [242, 231] width 41 height 6
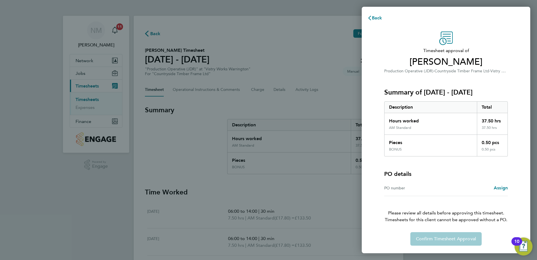
click at [400, 188] on div "PO number" at bounding box center [415, 187] width 62 height 7
drag, startPoint x: 400, startPoint y: 188, endPoint x: 393, endPoint y: 189, distance: 7.4
click at [393, 189] on div "PO number" at bounding box center [415, 187] width 62 height 7
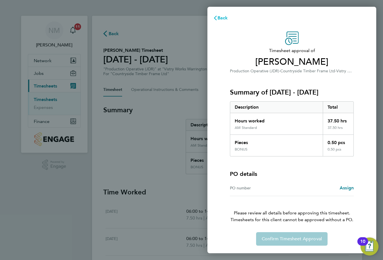
click at [223, 14] on button "Back" at bounding box center [220, 17] width 26 height 11
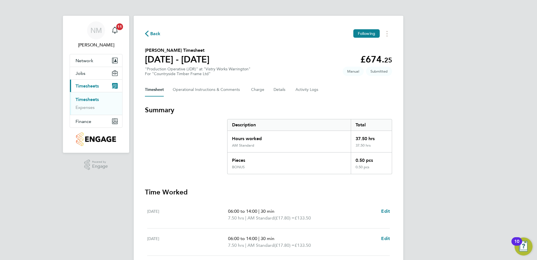
click at [532, 3] on div "NM Naomi Mutter Notifications 11 Applications: Network Team Members Sites Worke…" at bounding box center [268, 217] width 537 height 434
click at [275, 90] on button "Details" at bounding box center [280, 89] width 13 height 13
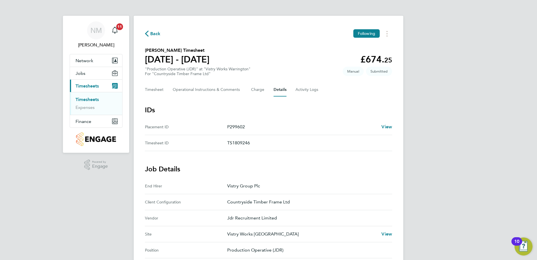
click at [152, 33] on span "Back" at bounding box center [155, 33] width 10 height 7
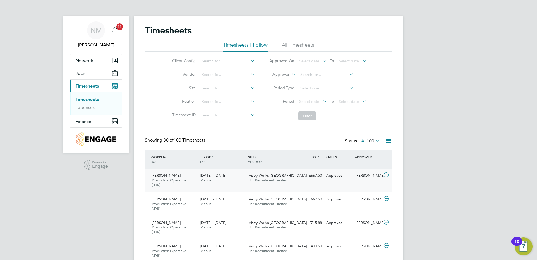
click at [173, 179] on span "Production Operative (JDR)" at bounding box center [169, 183] width 35 height 10
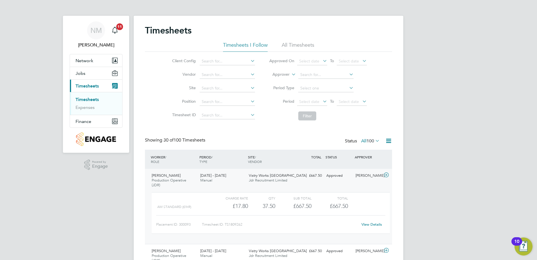
click at [372, 222] on link "View Details" at bounding box center [372, 224] width 21 height 5
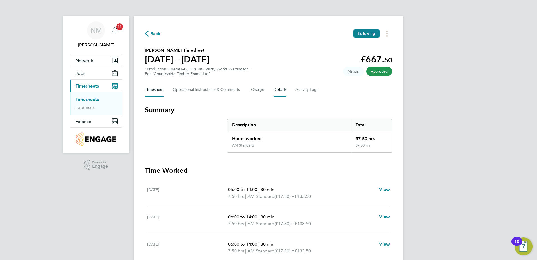
drag, startPoint x: 279, startPoint y: 89, endPoint x: 282, endPoint y: 88, distance: 2.8
click at [279, 88] on button "Details" at bounding box center [280, 89] width 13 height 13
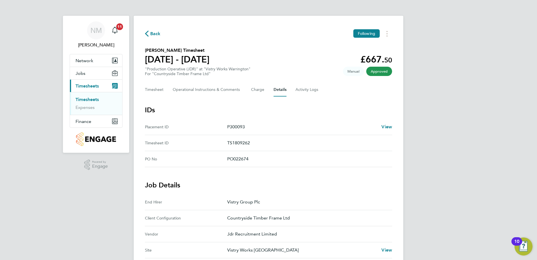
drag, startPoint x: 254, startPoint y: 159, endPoint x: 224, endPoint y: 158, distance: 30.1
click at [224, 158] on No "PO No PO022674" at bounding box center [268, 159] width 247 height 16
drag, startPoint x: 225, startPoint y: 158, endPoint x: 234, endPoint y: 157, distance: 9.4
copy No "PO022674"
click at [155, 34] on span "Back" at bounding box center [155, 33] width 10 height 7
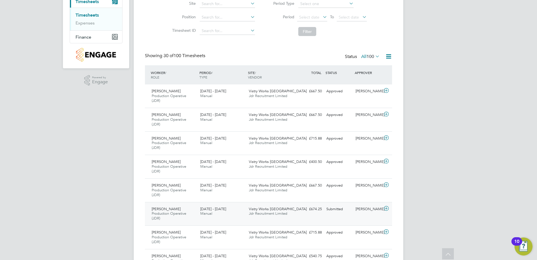
click at [189, 209] on div "Kacper Czarniecki Production Operative (JDR) 18 - 24 Aug 2025" at bounding box center [174, 213] width 49 height 19
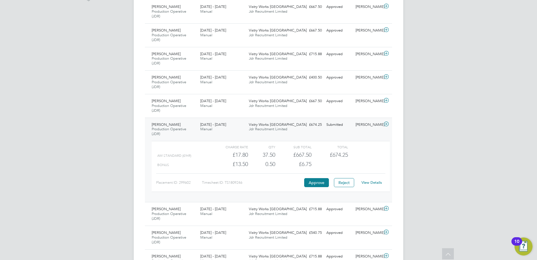
click at [370, 182] on link "View Details" at bounding box center [372, 182] width 21 height 5
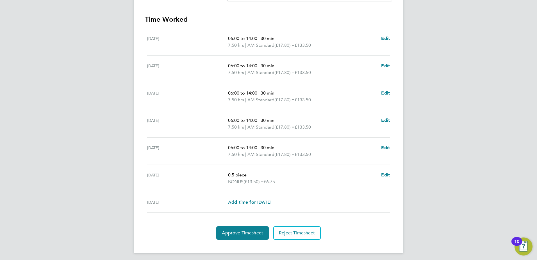
scroll to position [175, 0]
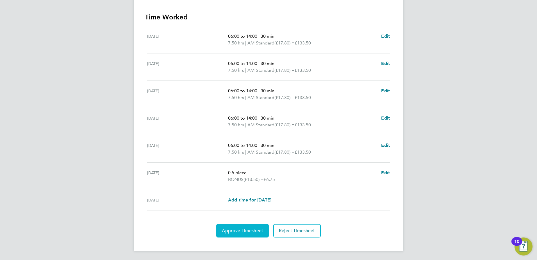
click at [241, 229] on span "Approve Timesheet" at bounding box center [242, 231] width 41 height 6
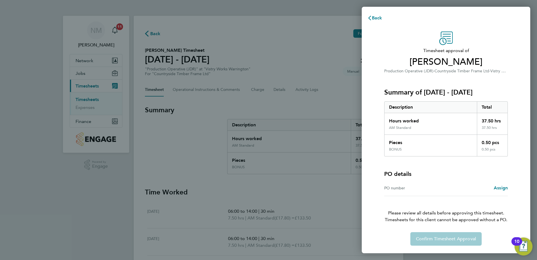
drag, startPoint x: 400, startPoint y: 187, endPoint x: 321, endPoint y: 192, distance: 79.4
click at [321, 192] on div "Back Timesheet approval of [PERSON_NAME] Production Operative (JDR) · Countrysi…" at bounding box center [268, 130] width 537 height 260
click at [153, 34] on div "Back Timesheet approval of [PERSON_NAME] Production Operative (JDR) · Countrysi…" at bounding box center [268, 130] width 537 height 260
click at [374, 15] on button "Back" at bounding box center [375, 17] width 26 height 11
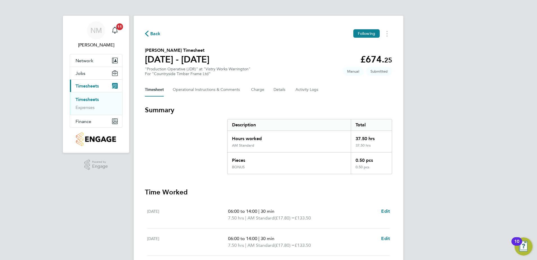
click at [154, 35] on span "Back" at bounding box center [155, 33] width 10 height 7
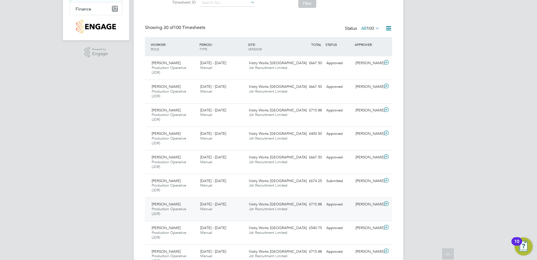
drag, startPoint x: 175, startPoint y: 207, endPoint x: 188, endPoint y: 201, distance: 14.0
click at [175, 207] on span "Production Operative (JDR)" at bounding box center [169, 211] width 35 height 10
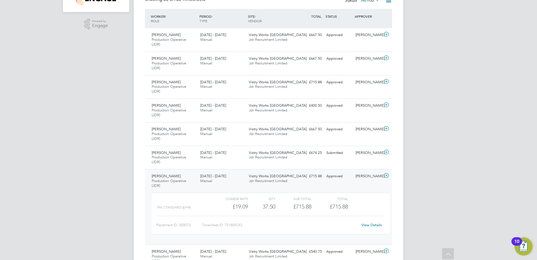
click at [372, 226] on link "View Details" at bounding box center [372, 224] width 21 height 5
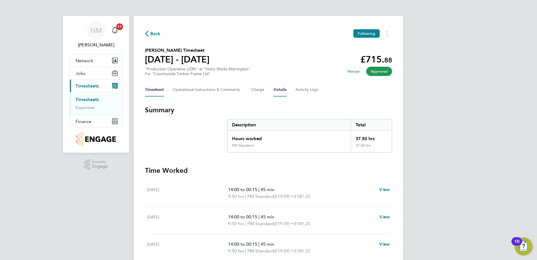
click at [274, 91] on button "Details" at bounding box center [280, 89] width 13 height 13
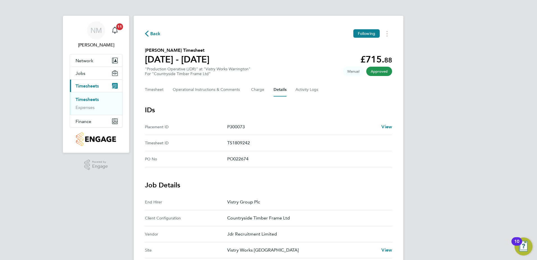
click at [155, 35] on span "Back" at bounding box center [155, 33] width 10 height 7
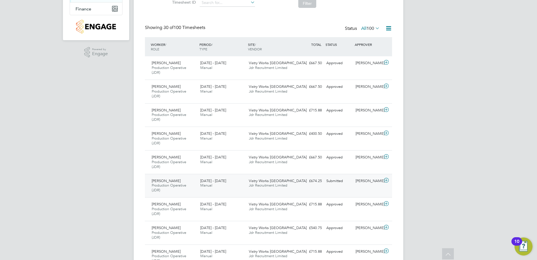
click at [363, 182] on div "[PERSON_NAME]" at bounding box center [368, 180] width 29 height 9
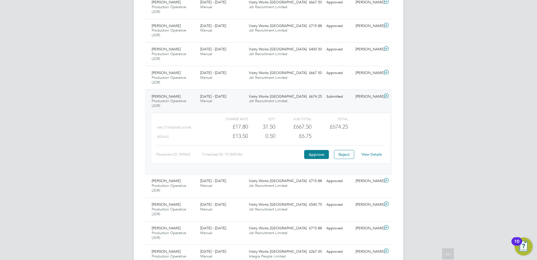
click at [368, 154] on link "View Details" at bounding box center [372, 154] width 21 height 5
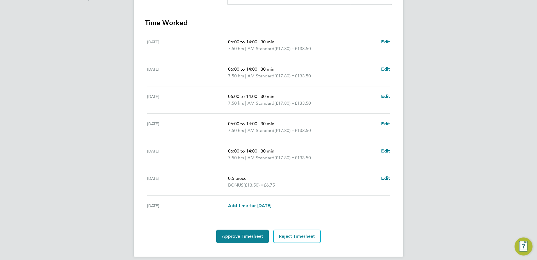
scroll to position [175, 0]
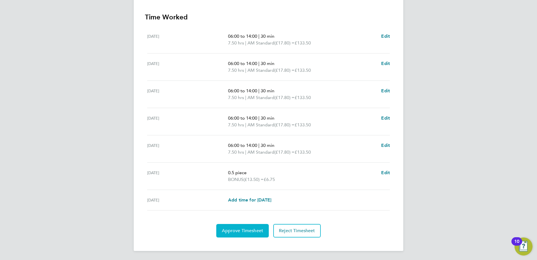
drag, startPoint x: 252, startPoint y: 229, endPoint x: 266, endPoint y: 215, distance: 19.9
click at [252, 229] on span "Approve Timesheet" at bounding box center [242, 231] width 41 height 6
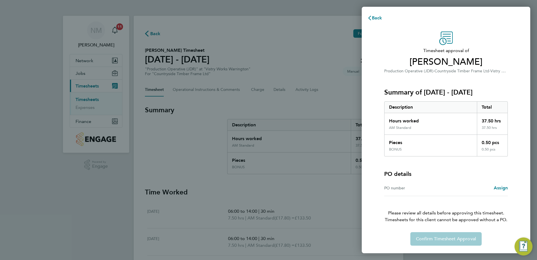
click at [416, 187] on div "PO number" at bounding box center [415, 187] width 62 height 7
click at [503, 187] on span "Assign" at bounding box center [501, 187] width 14 height 5
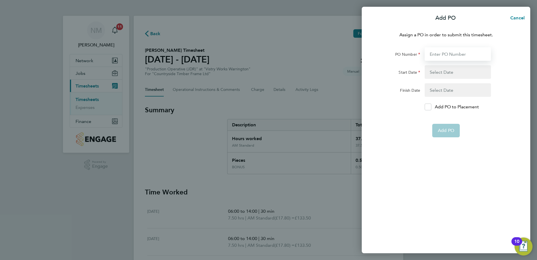
click at [436, 55] on input "PO Number" at bounding box center [458, 53] width 66 height 13
type input "PO022674"
type input "[DATE]"
click at [443, 116] on span "Add PO" at bounding box center [446, 117] width 16 height 6
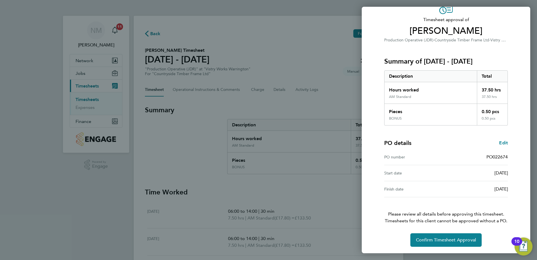
scroll to position [31, 0]
click at [434, 236] on button "Confirm Timesheet Approval" at bounding box center [446, 239] width 71 height 13
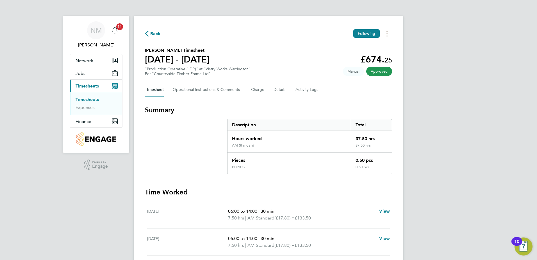
click at [150, 32] on span "Back" at bounding box center [155, 33] width 10 height 7
click at [202, 90] on Comments-tab "Operational Instructions & Comments" at bounding box center [207, 89] width 69 height 13
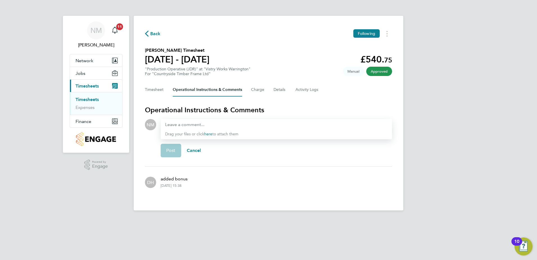
click at [156, 35] on span "Back" at bounding box center [155, 33] width 10 height 7
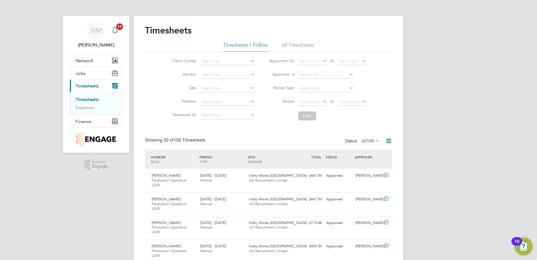
click at [121, 28] on span "11" at bounding box center [119, 26] width 7 height 7
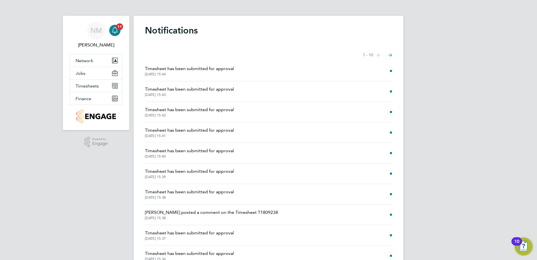
click at [197, 71] on span "Timesheet has been submitted for approval" at bounding box center [189, 68] width 89 height 7
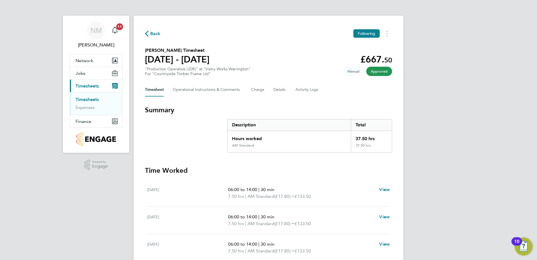
click at [150, 31] on span "Back" at bounding box center [153, 33] width 16 height 5
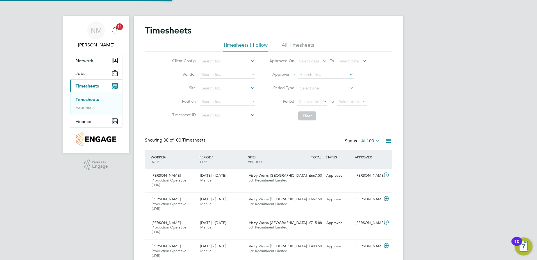
scroll to position [19, 49]
click at [117, 30] on icon "Main navigation" at bounding box center [115, 30] width 7 height 7
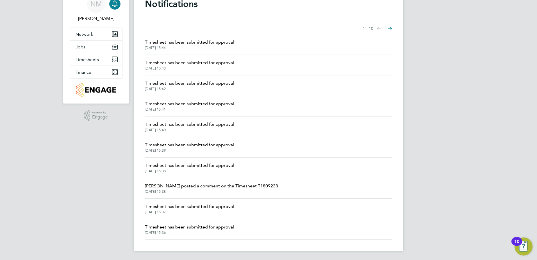
click at [241, 188] on span "Danielle Harris posted a comment on the Timesheet T1809238" at bounding box center [211, 185] width 133 height 7
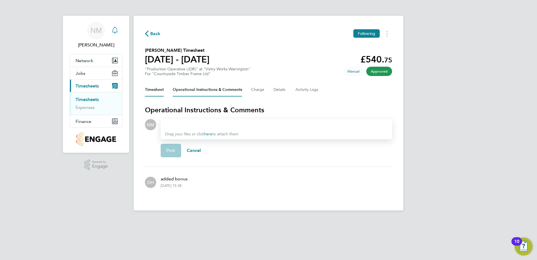
click at [161, 90] on button "Timesheet" at bounding box center [154, 89] width 19 height 13
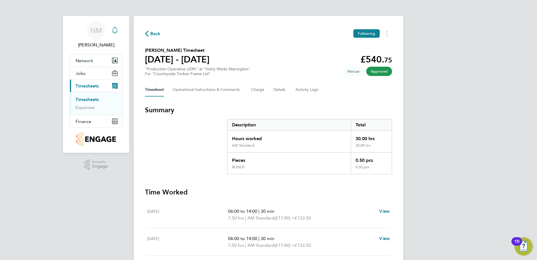
click at [152, 34] on span "Back" at bounding box center [155, 33] width 10 height 7
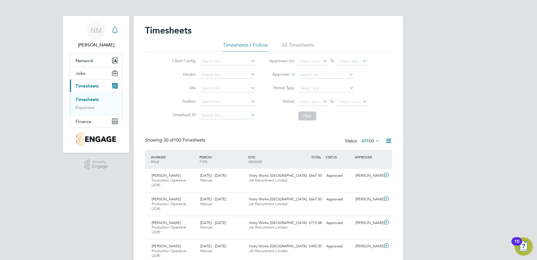
click at [369, 138] on div "Status All 100" at bounding box center [363, 141] width 36 height 8
click at [362, 140] on label "All 100" at bounding box center [370, 141] width 19 height 6
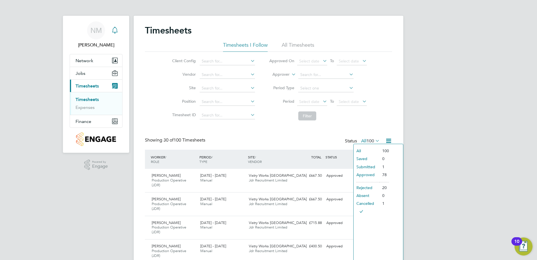
click at [362, 166] on li "Submitted" at bounding box center [367, 167] width 26 height 8
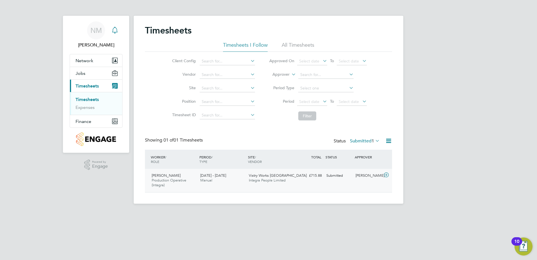
click at [262, 180] on span "Integra People Limited" at bounding box center [267, 180] width 37 height 5
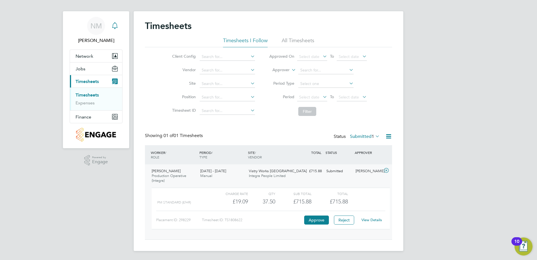
click at [368, 220] on link "View Details" at bounding box center [372, 219] width 21 height 5
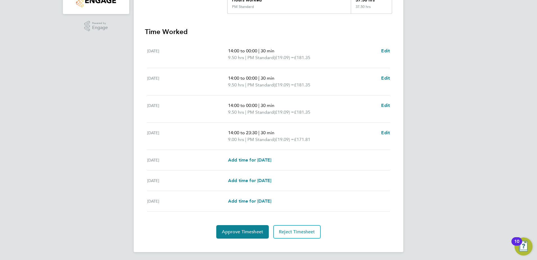
scroll to position [140, 0]
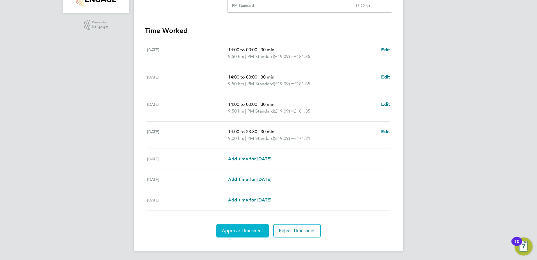
click at [250, 230] on span "Approve Timesheet" at bounding box center [242, 231] width 41 height 6
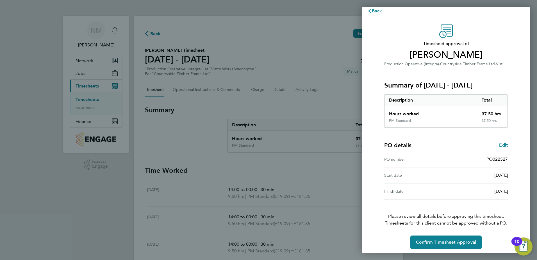
scroll to position [10, 0]
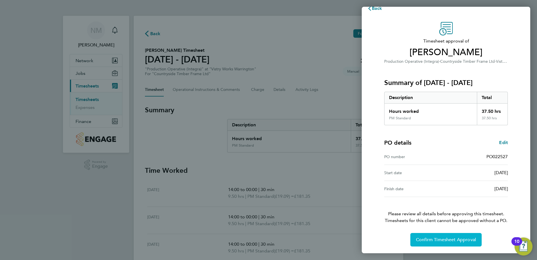
click at [454, 240] on span "Confirm Timesheet Approval" at bounding box center [446, 240] width 60 height 6
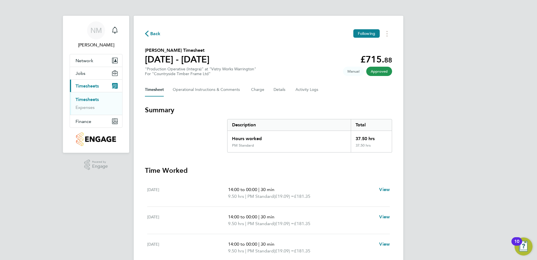
click at [152, 32] on span "Back" at bounding box center [155, 33] width 10 height 7
